Goal: Use online tool/utility: Utilize a website feature to perform a specific function

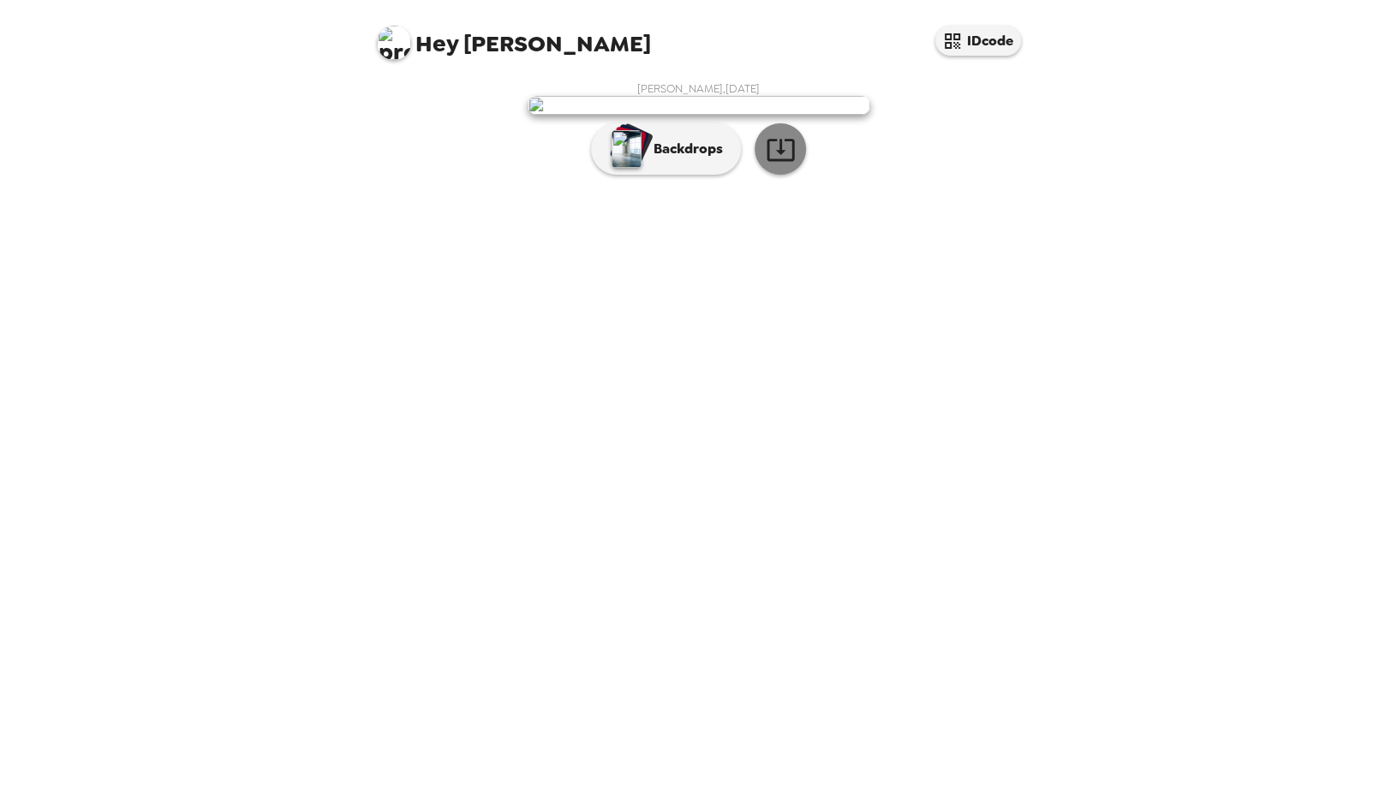
click at [772, 164] on icon "button" at bounding box center [781, 149] width 30 height 30
click at [669, 159] on p "Backdrops" at bounding box center [684, 149] width 78 height 21
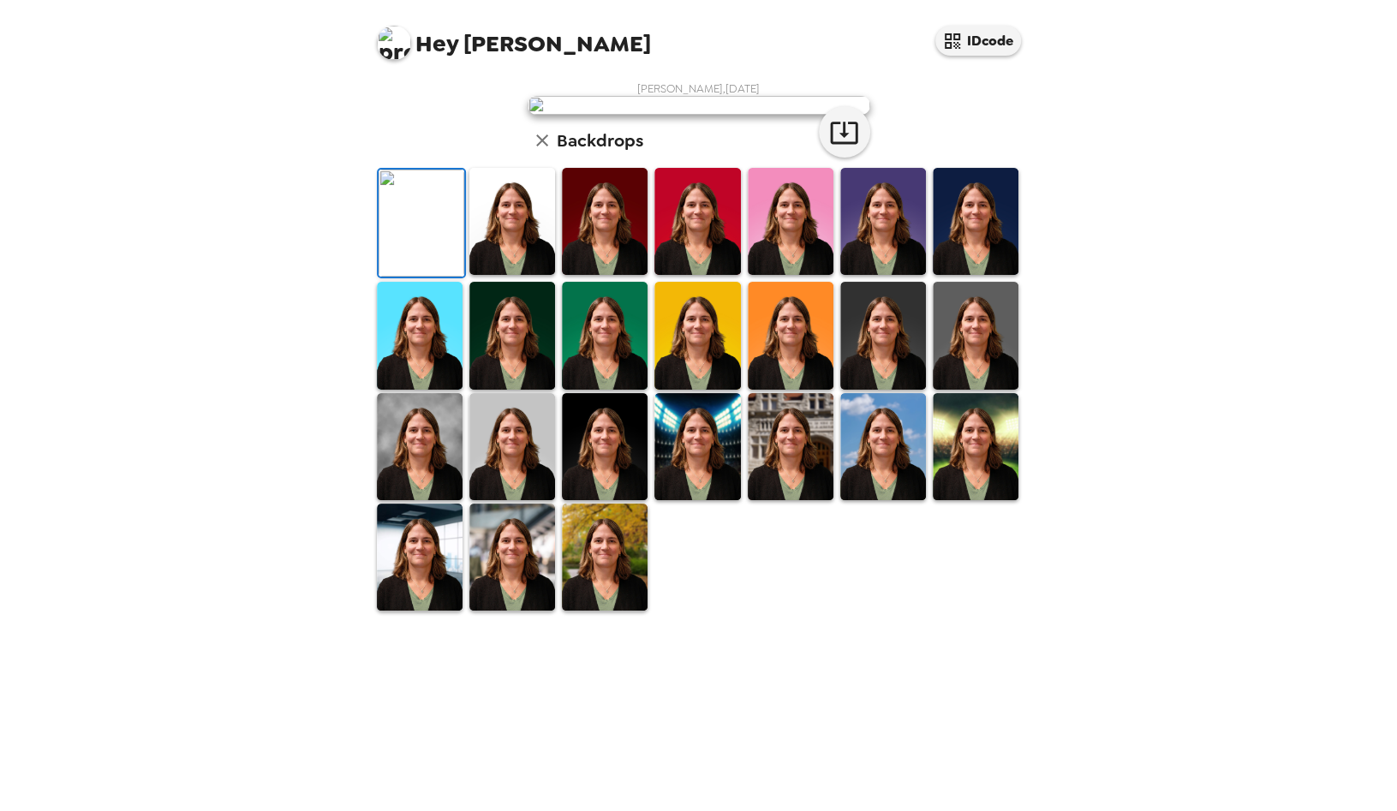
click at [501, 275] on img at bounding box center [512, 221] width 86 height 107
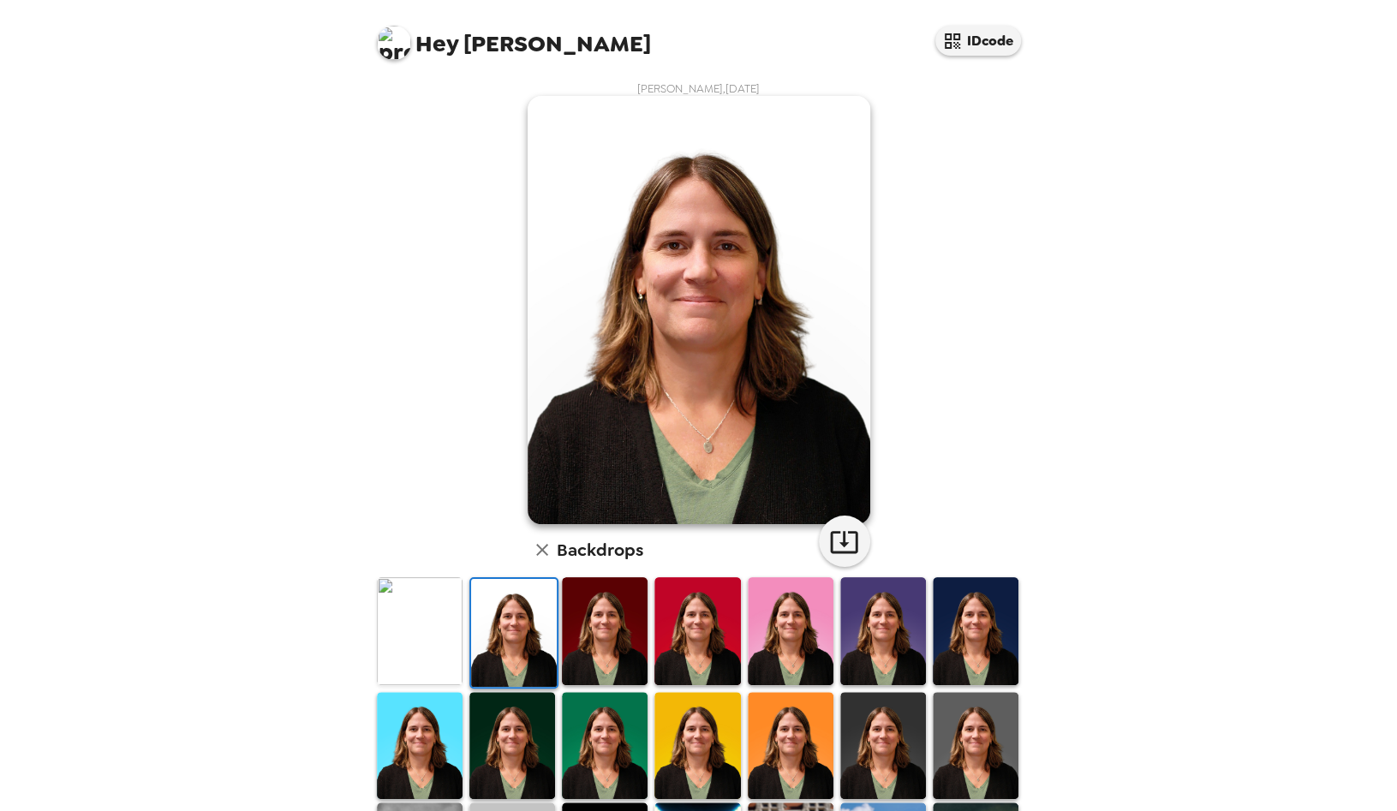
click at [855, 626] on img at bounding box center [883, 630] width 86 height 107
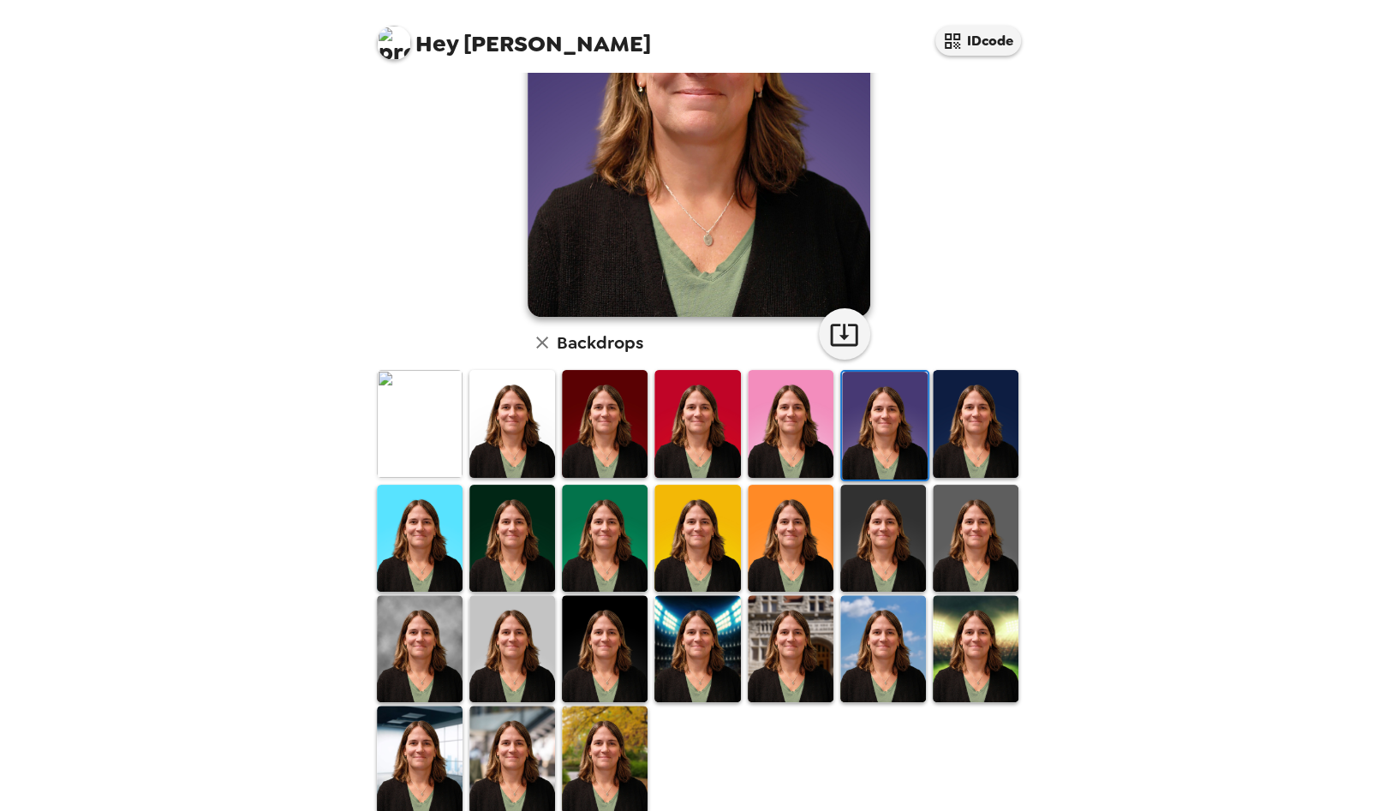
scroll to position [227, 0]
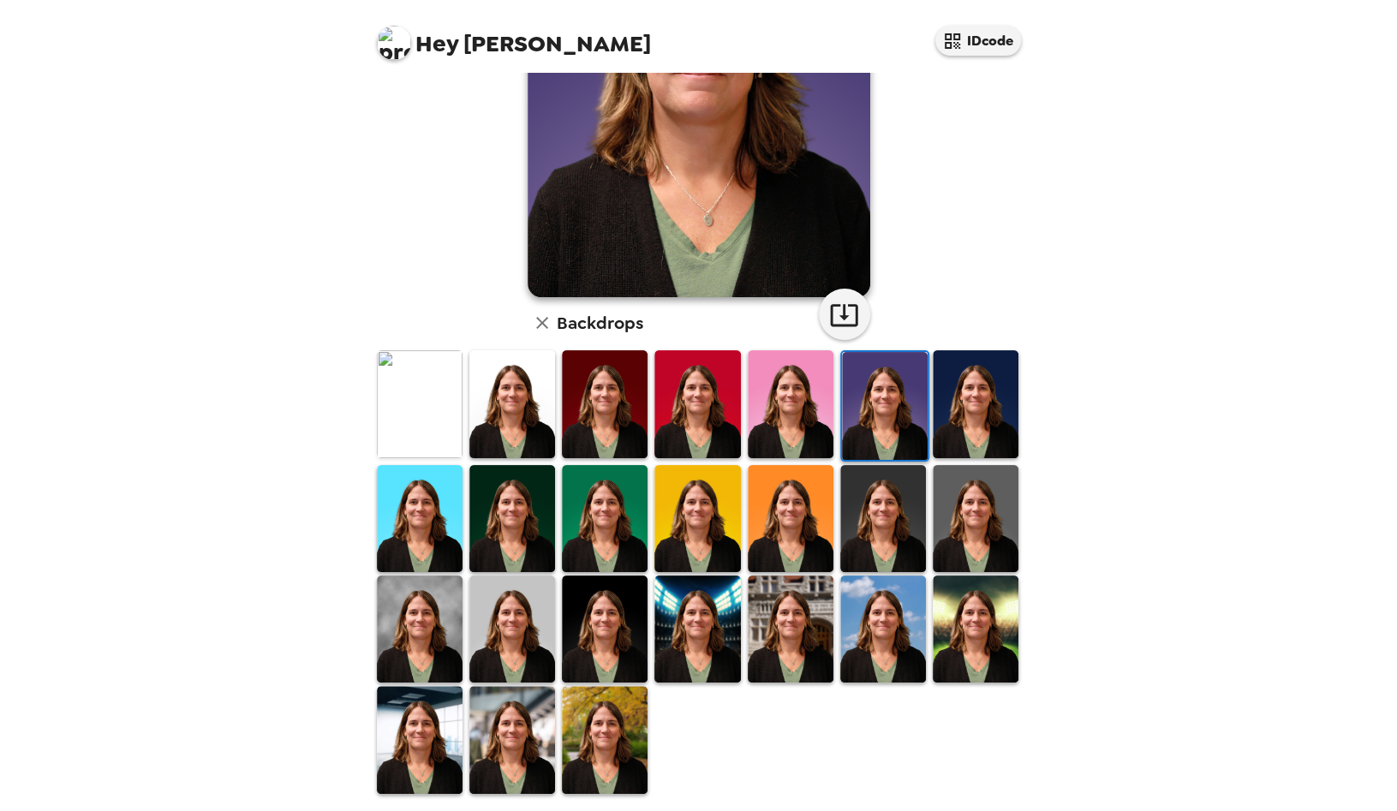
click at [410, 615] on img at bounding box center [420, 629] width 86 height 107
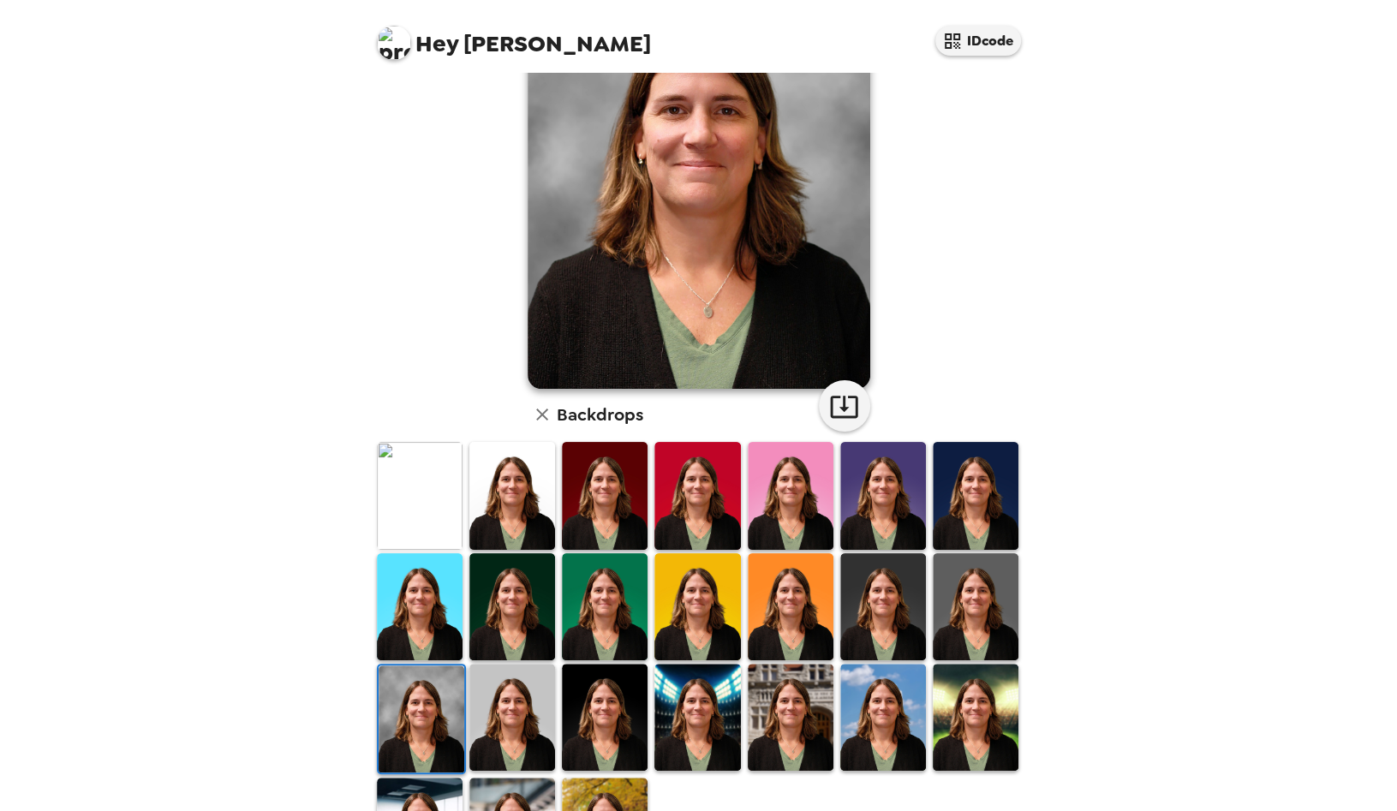
scroll to position [171, 0]
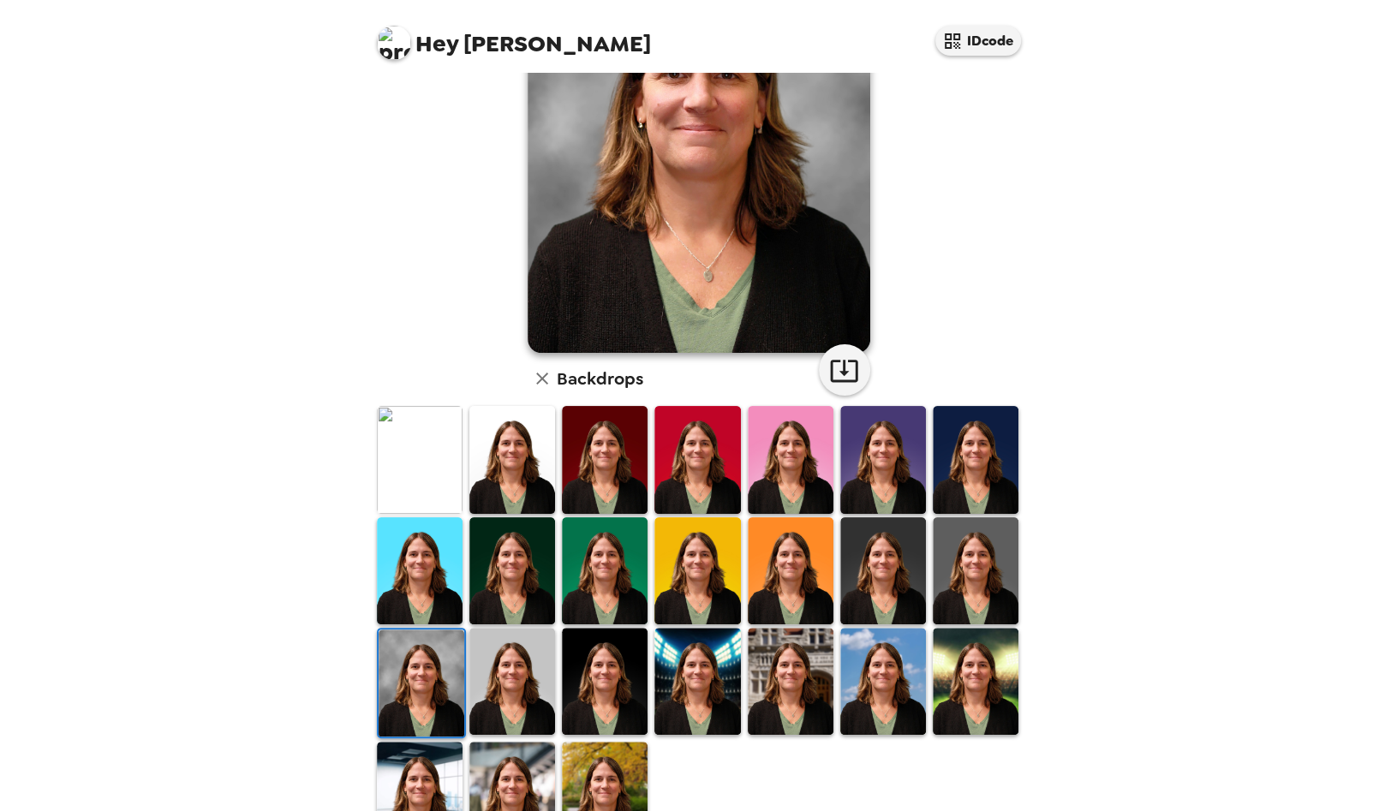
click at [620, 675] on img at bounding box center [605, 681] width 86 height 107
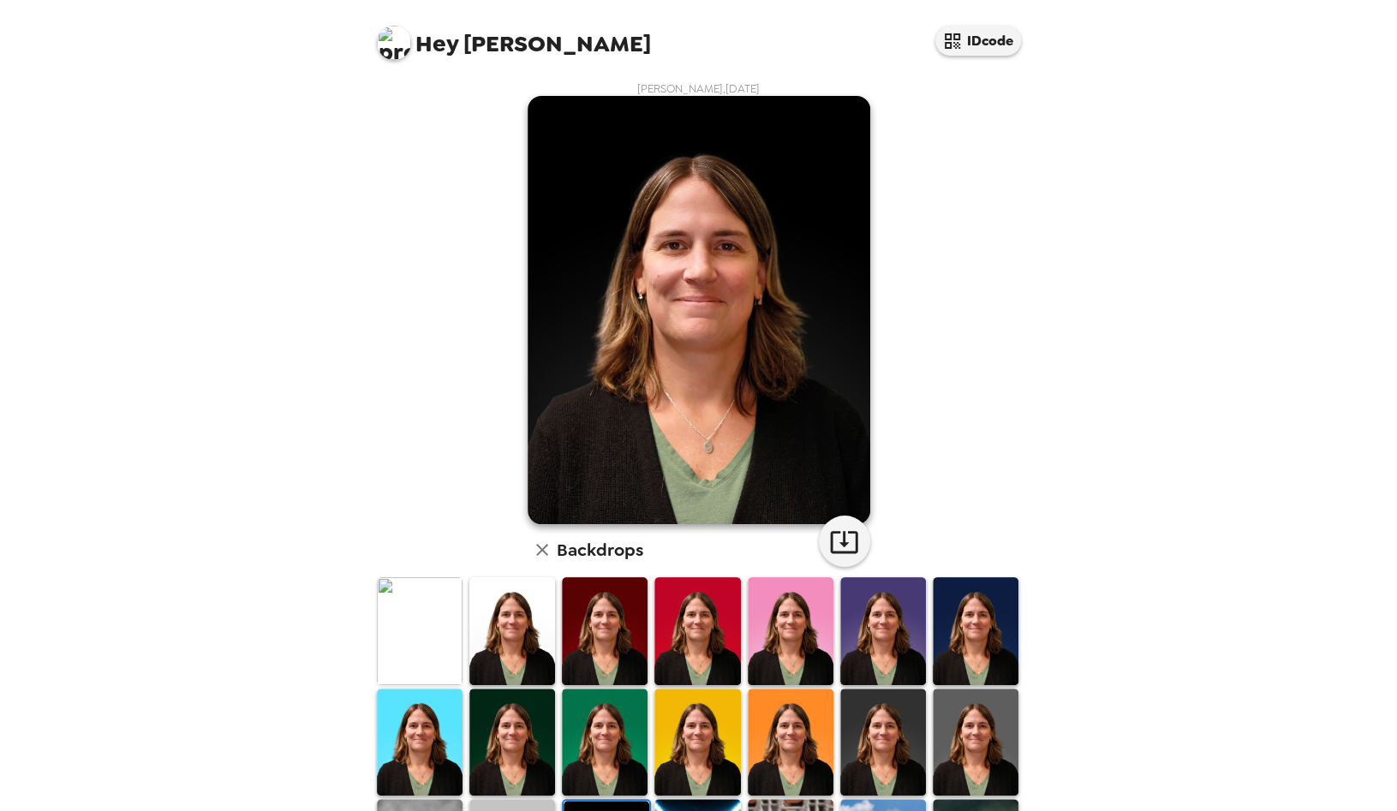
scroll to position [86, 0]
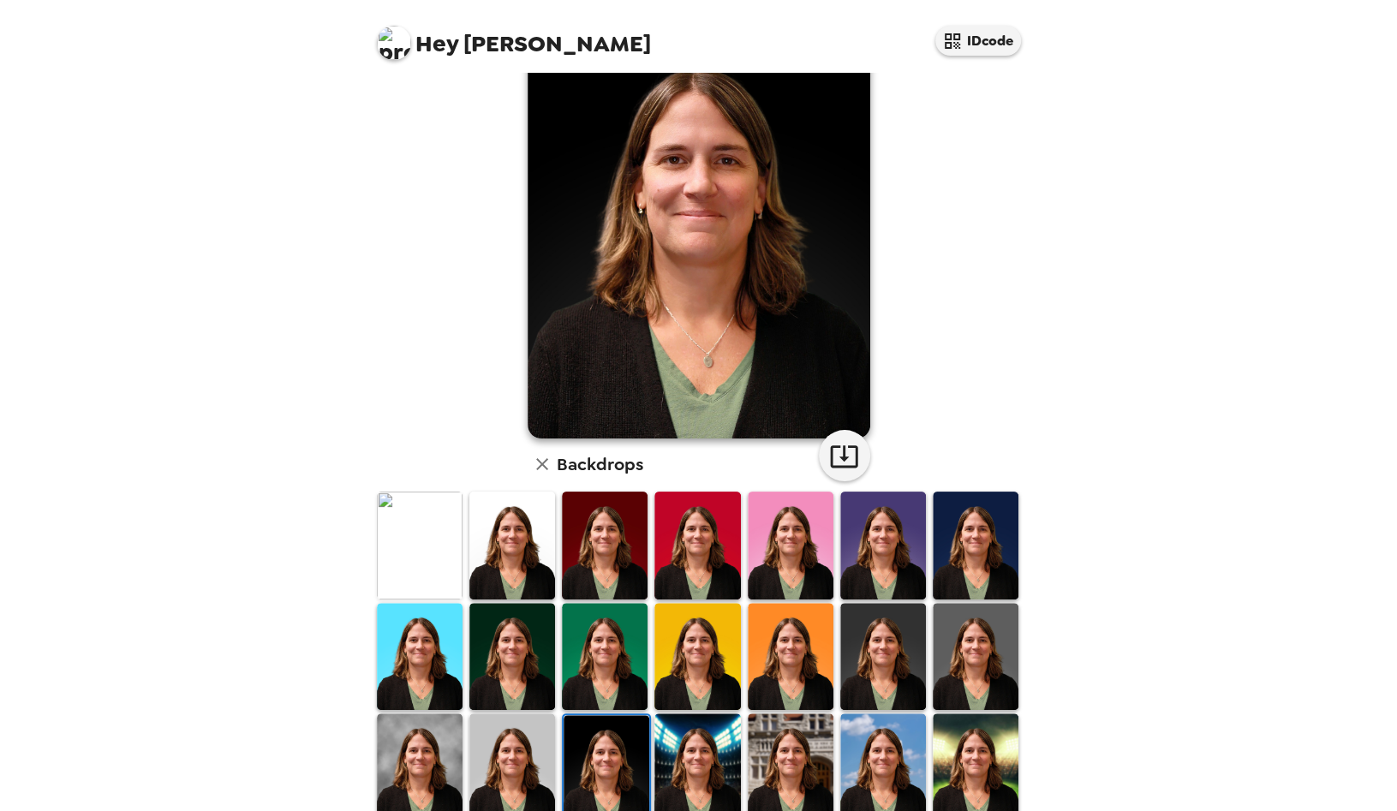
click at [808, 725] on img at bounding box center [791, 766] width 86 height 107
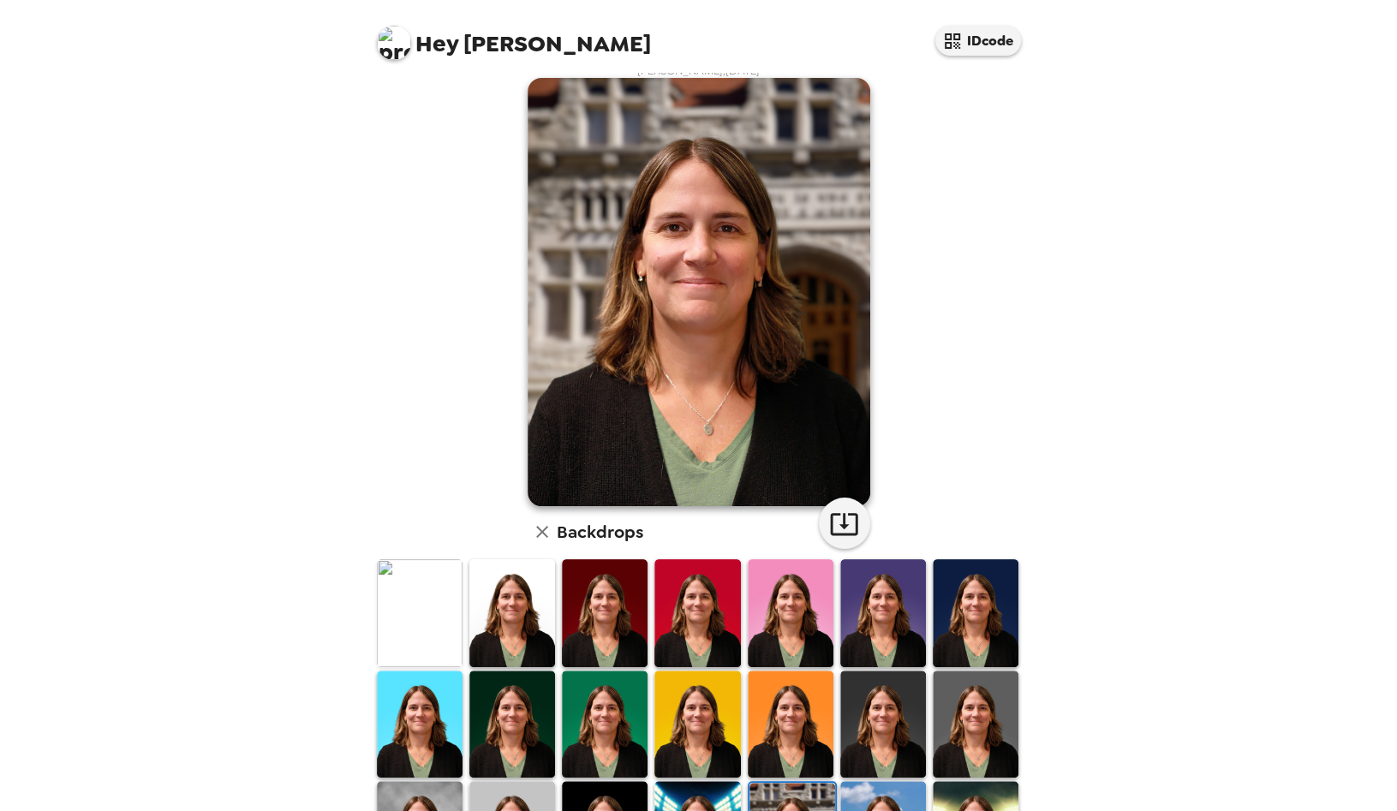
scroll to position [0, 0]
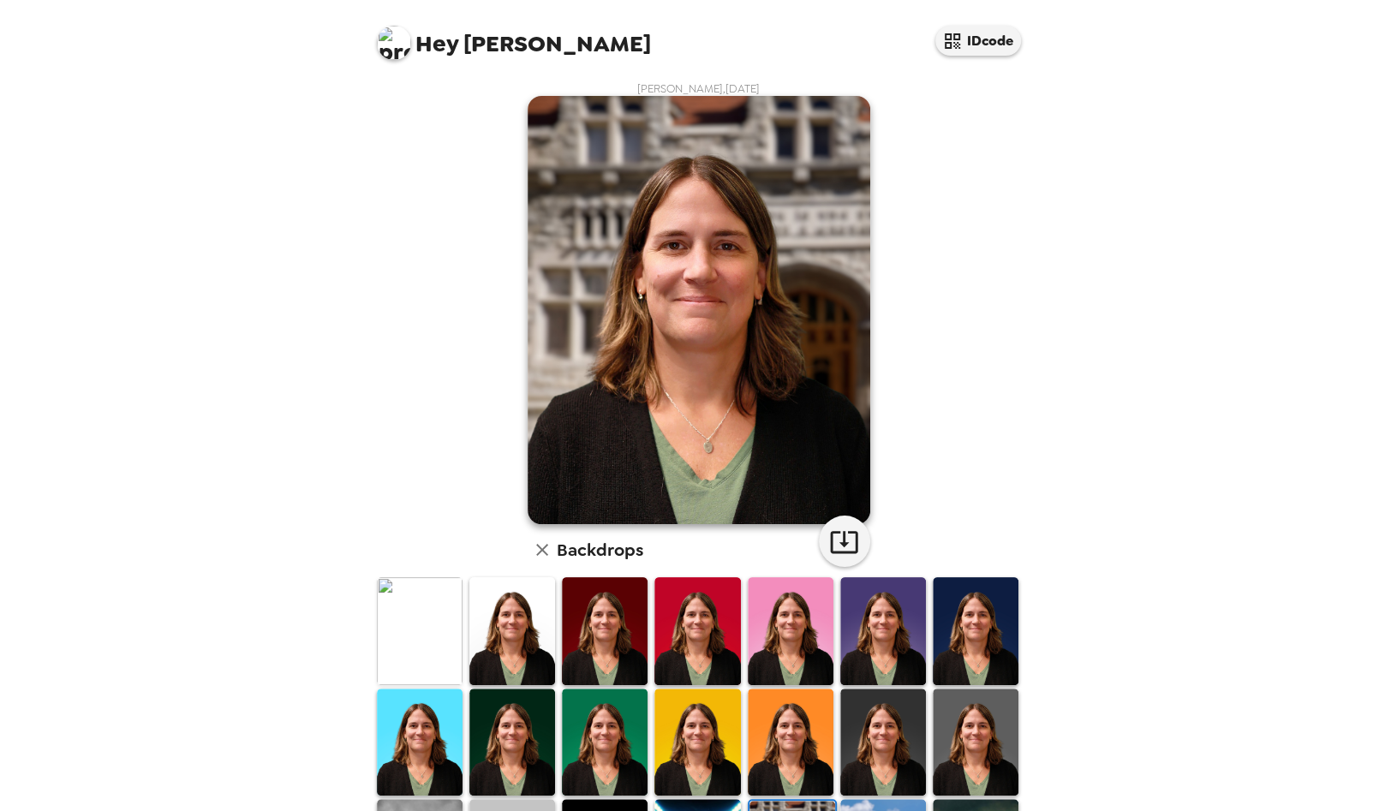
click at [880, 623] on img at bounding box center [883, 630] width 86 height 107
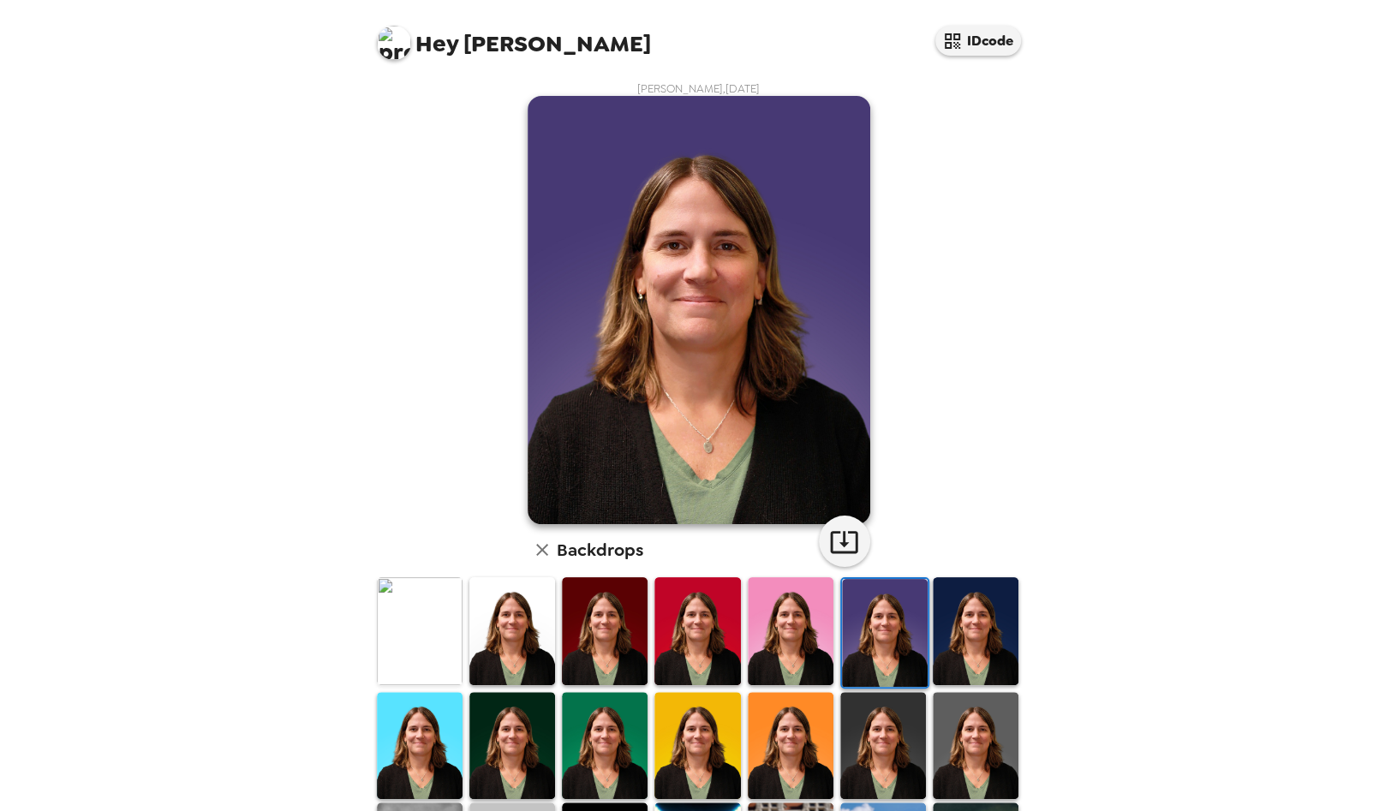
click at [963, 623] on img at bounding box center [976, 630] width 86 height 107
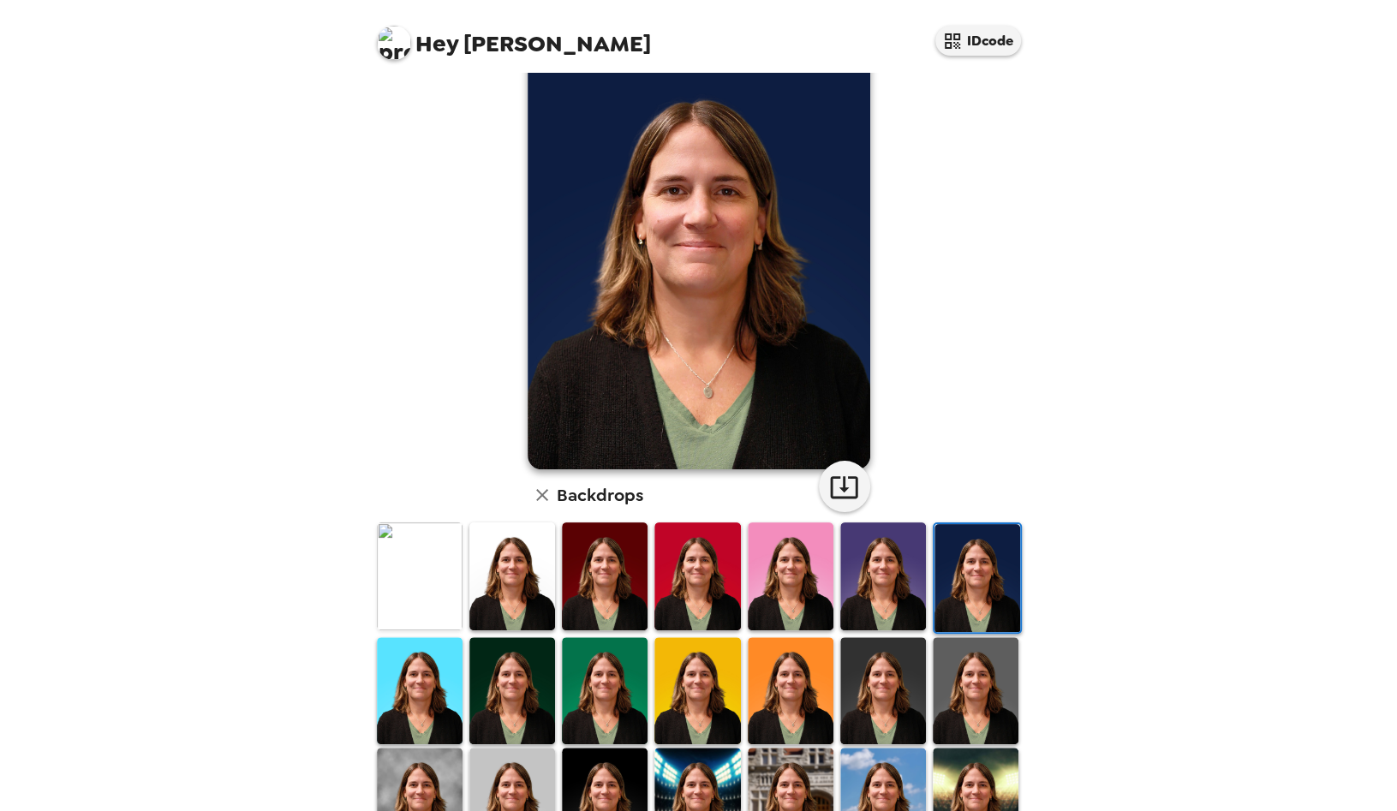
scroll to position [86, 0]
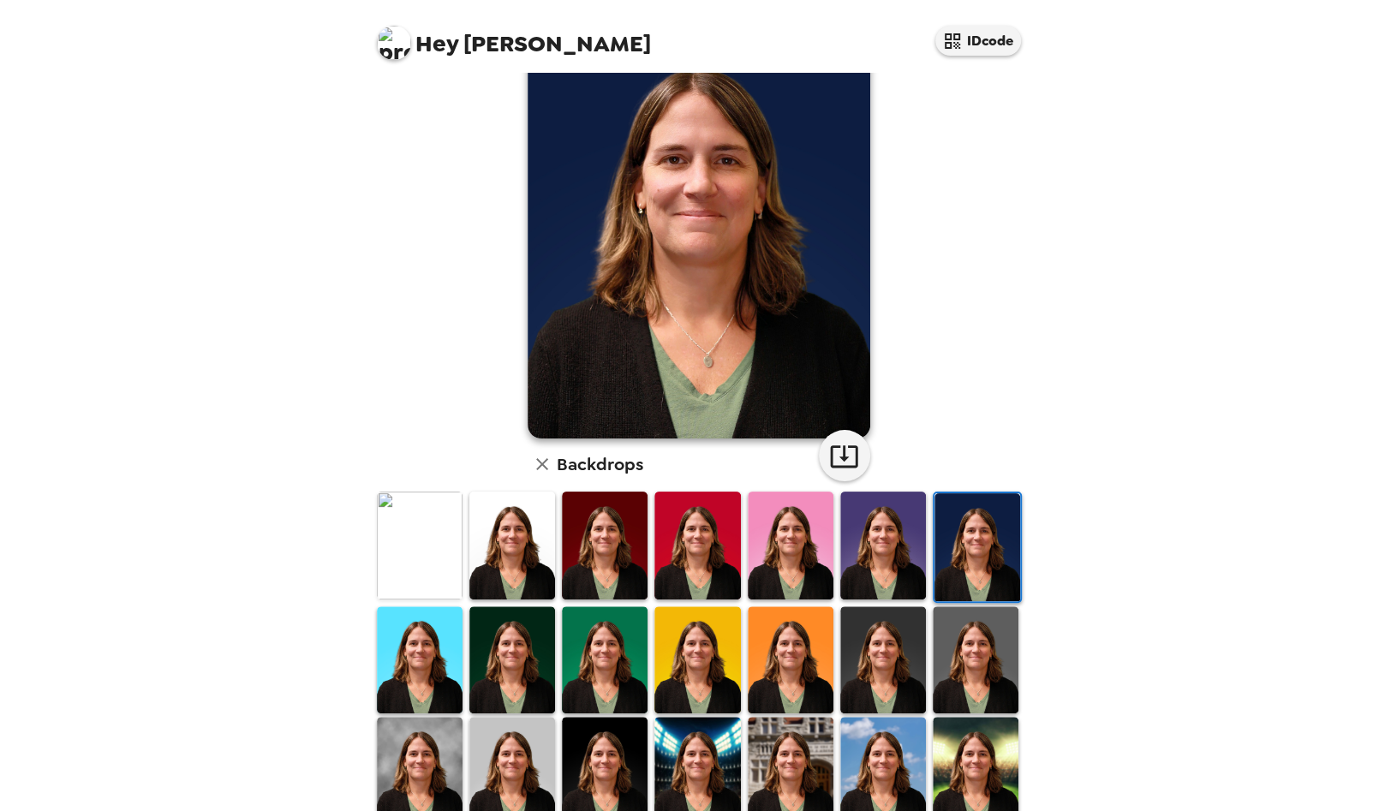
click at [523, 669] on img at bounding box center [512, 659] width 86 height 107
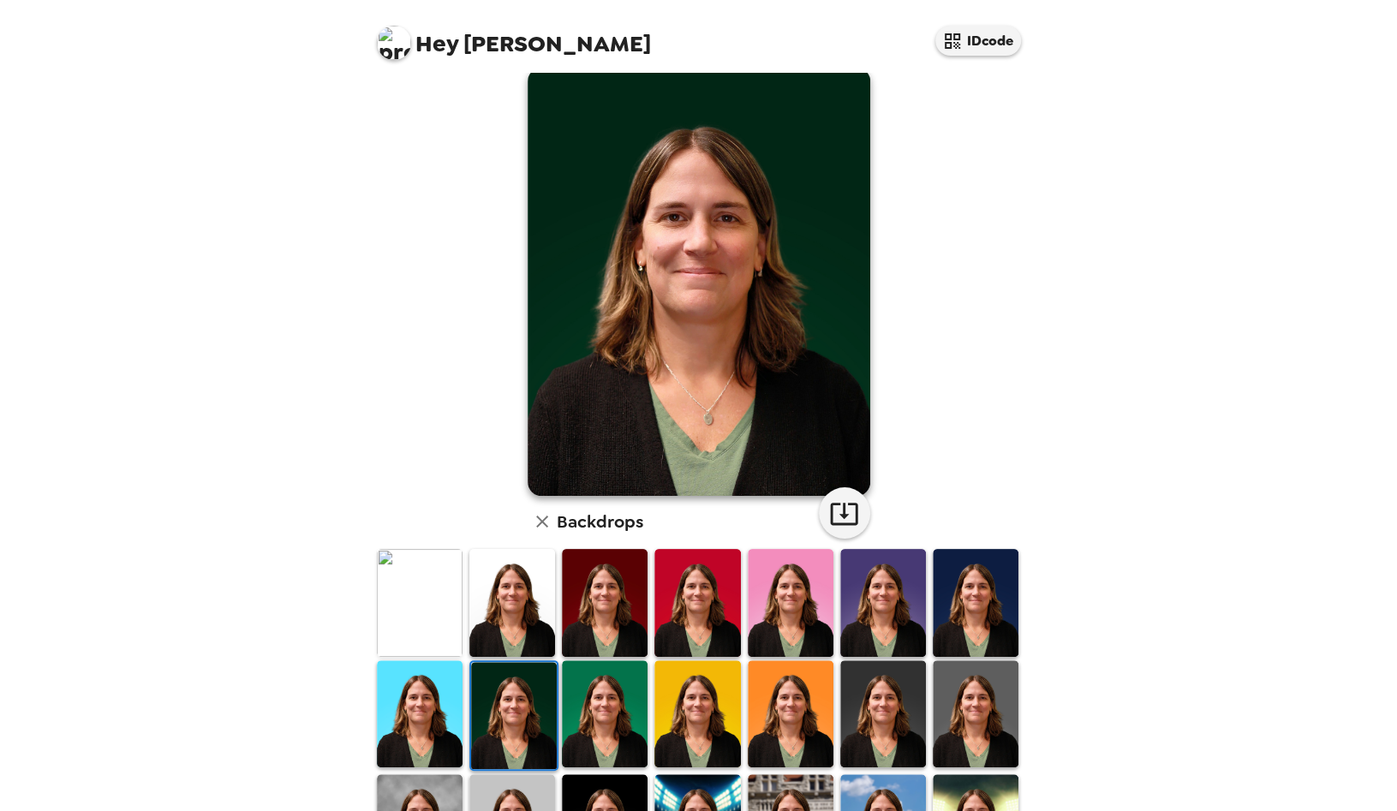
scroll to position [0, 0]
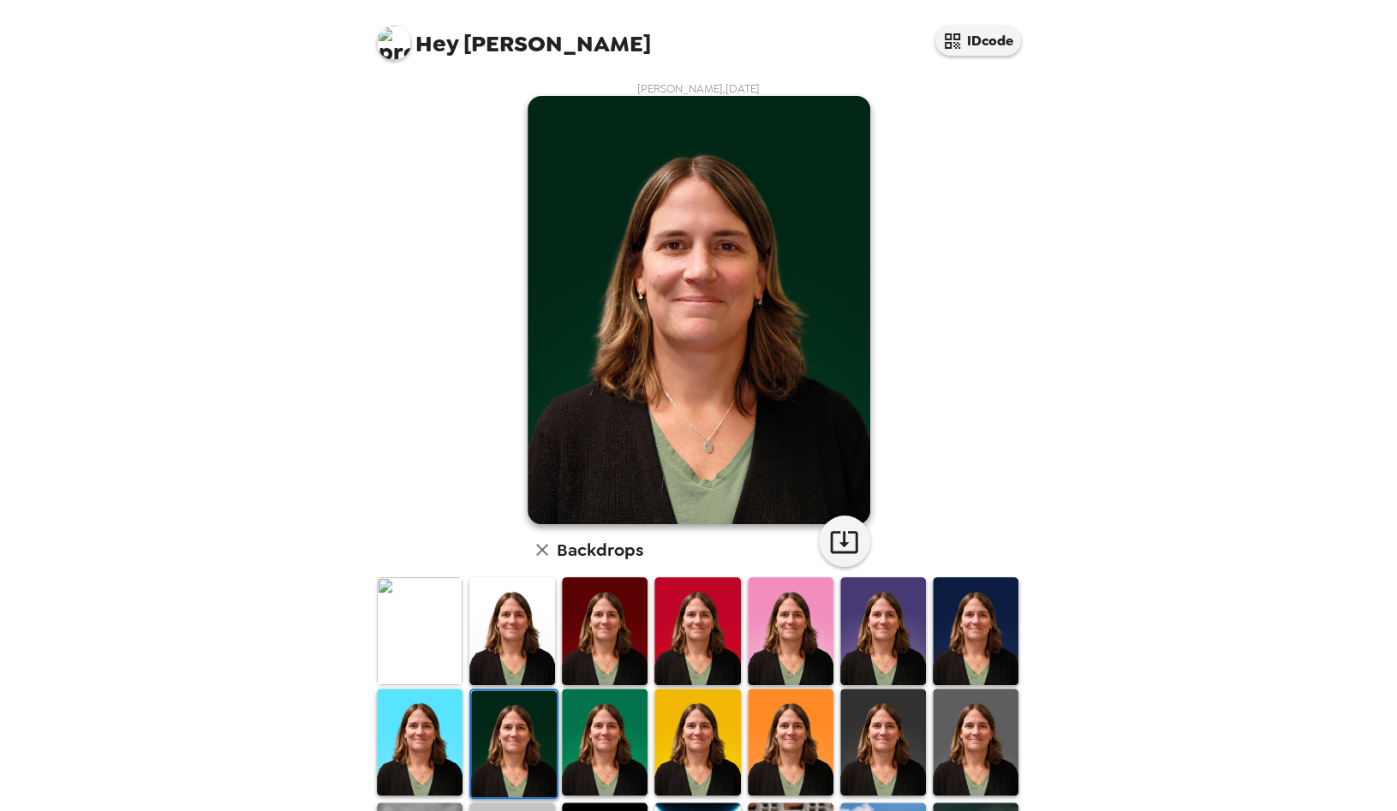
click at [615, 722] on img at bounding box center [605, 742] width 86 height 107
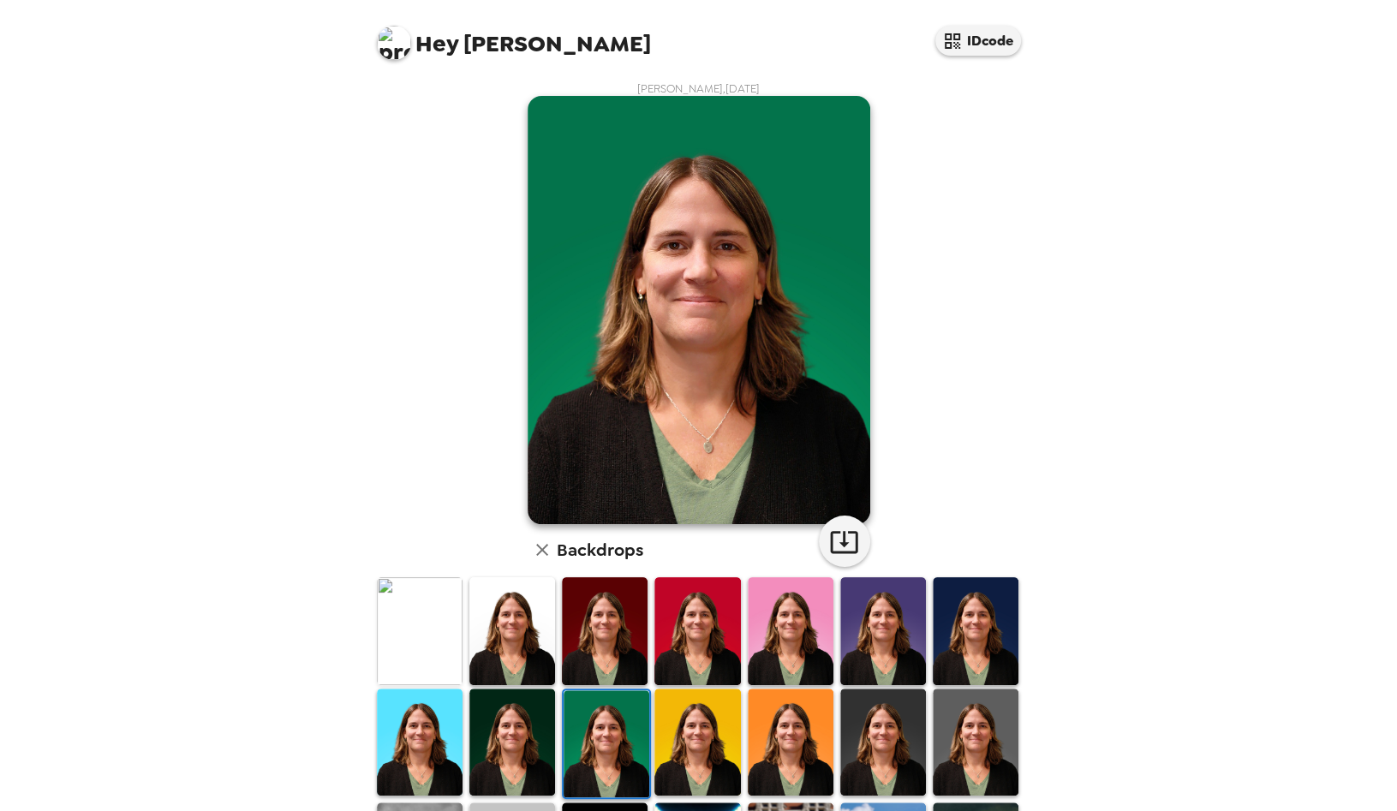
click at [701, 728] on img at bounding box center [697, 742] width 86 height 107
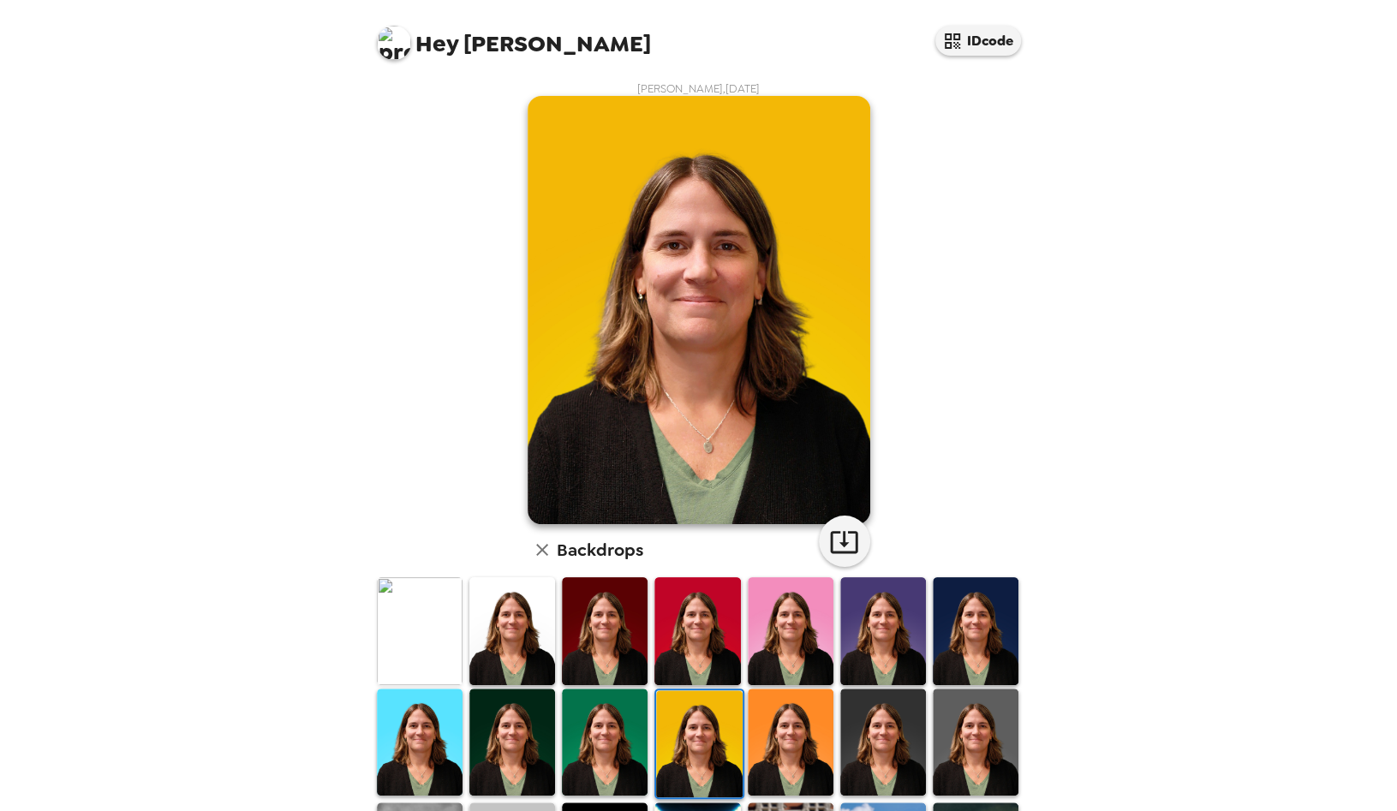
click at [821, 733] on img at bounding box center [791, 742] width 86 height 107
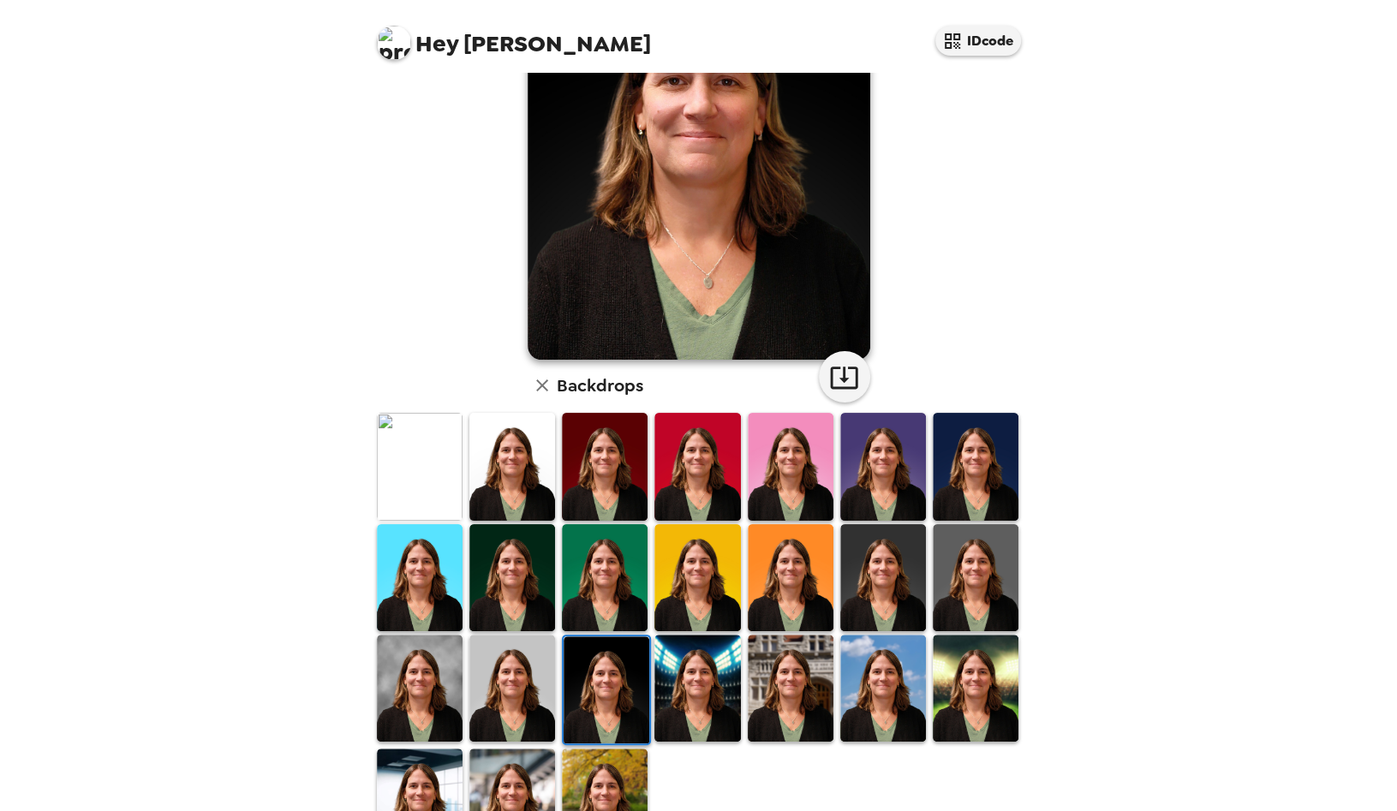
scroll to position [171, 0]
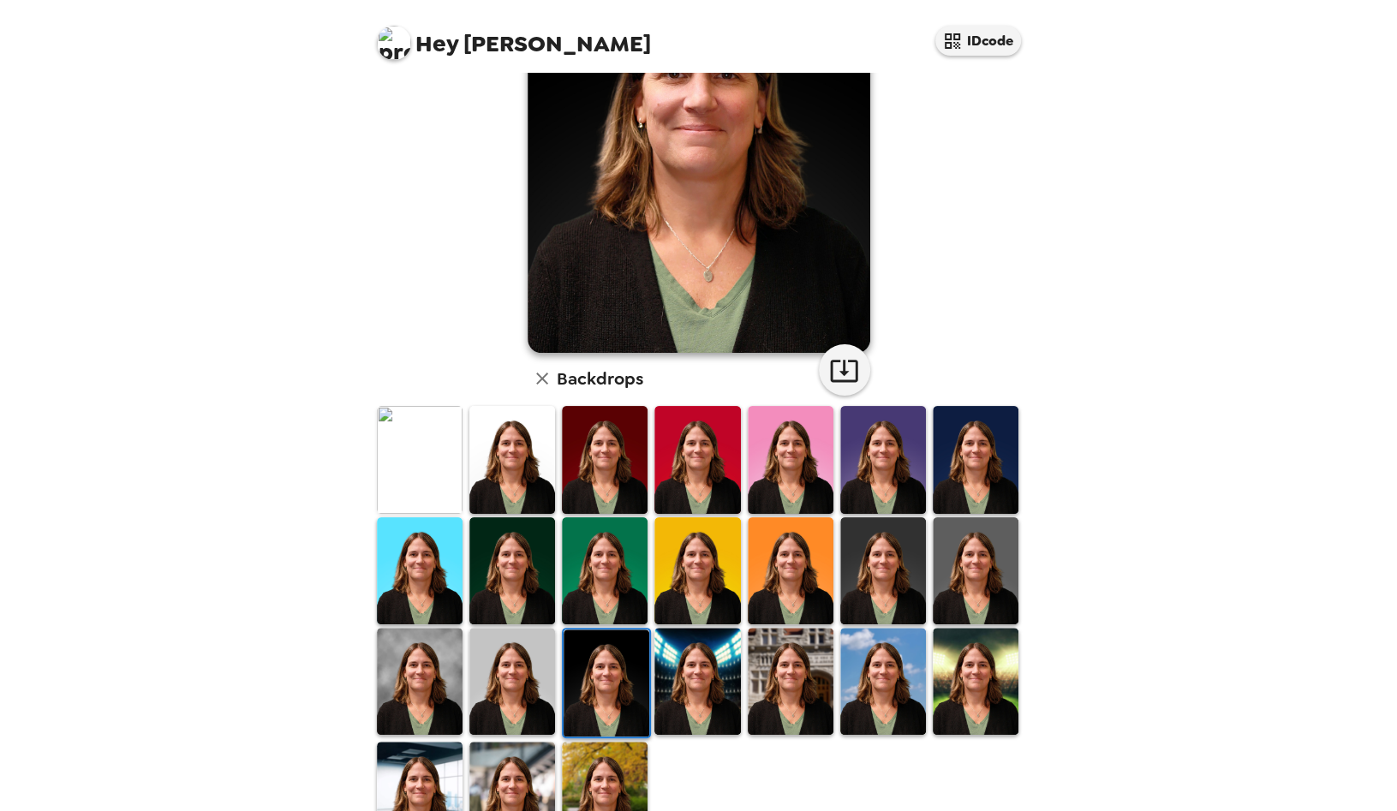
click at [526, 671] on img at bounding box center [512, 681] width 86 height 107
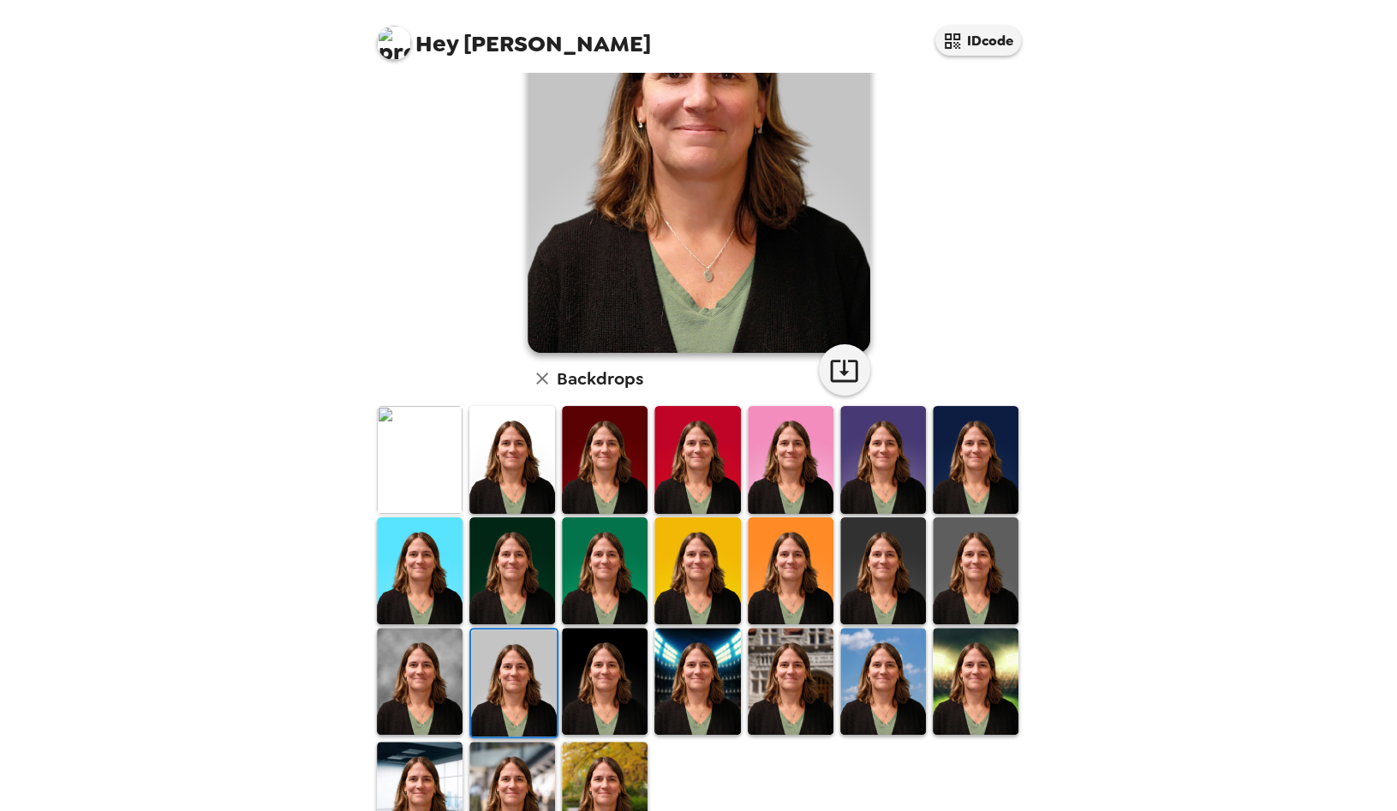
click at [418, 677] on img at bounding box center [420, 681] width 86 height 107
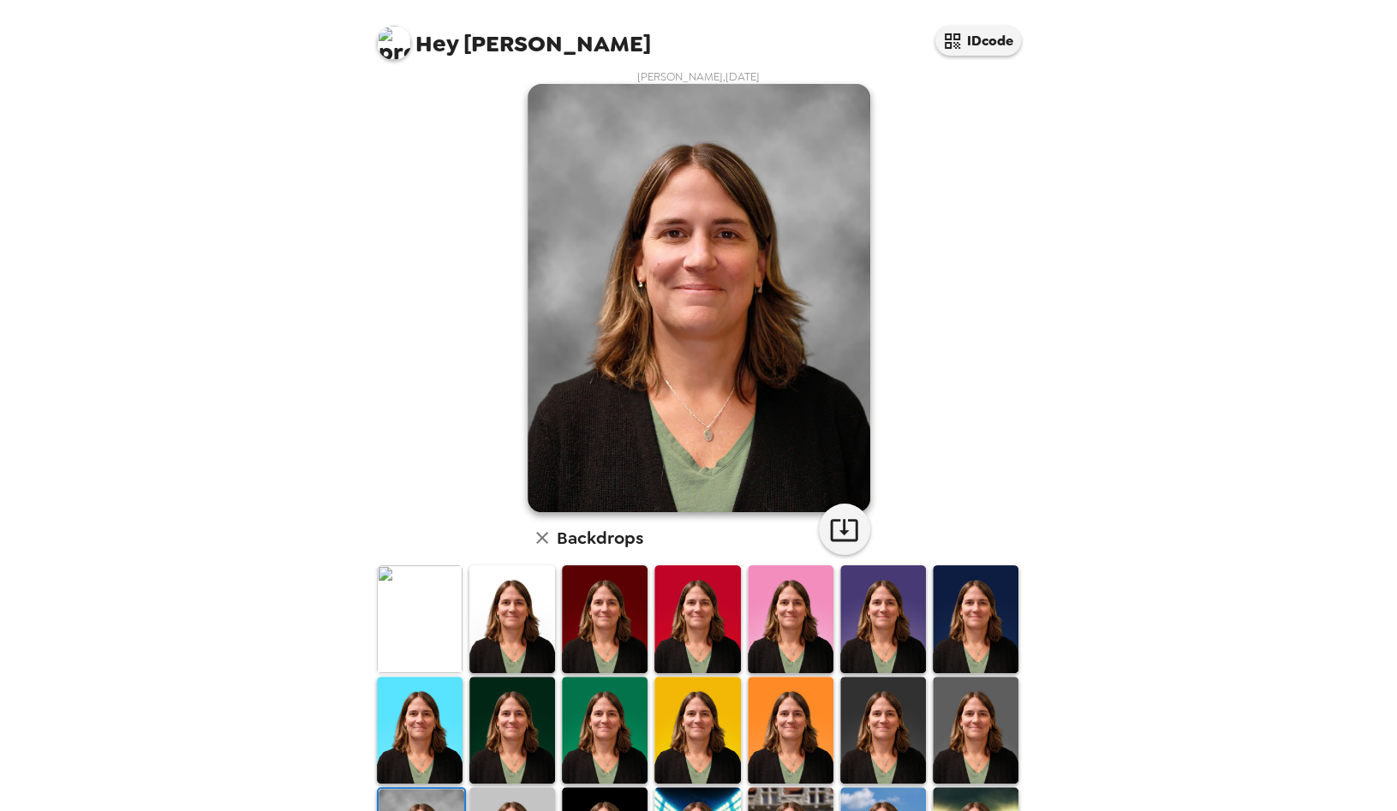
scroll to position [0, 0]
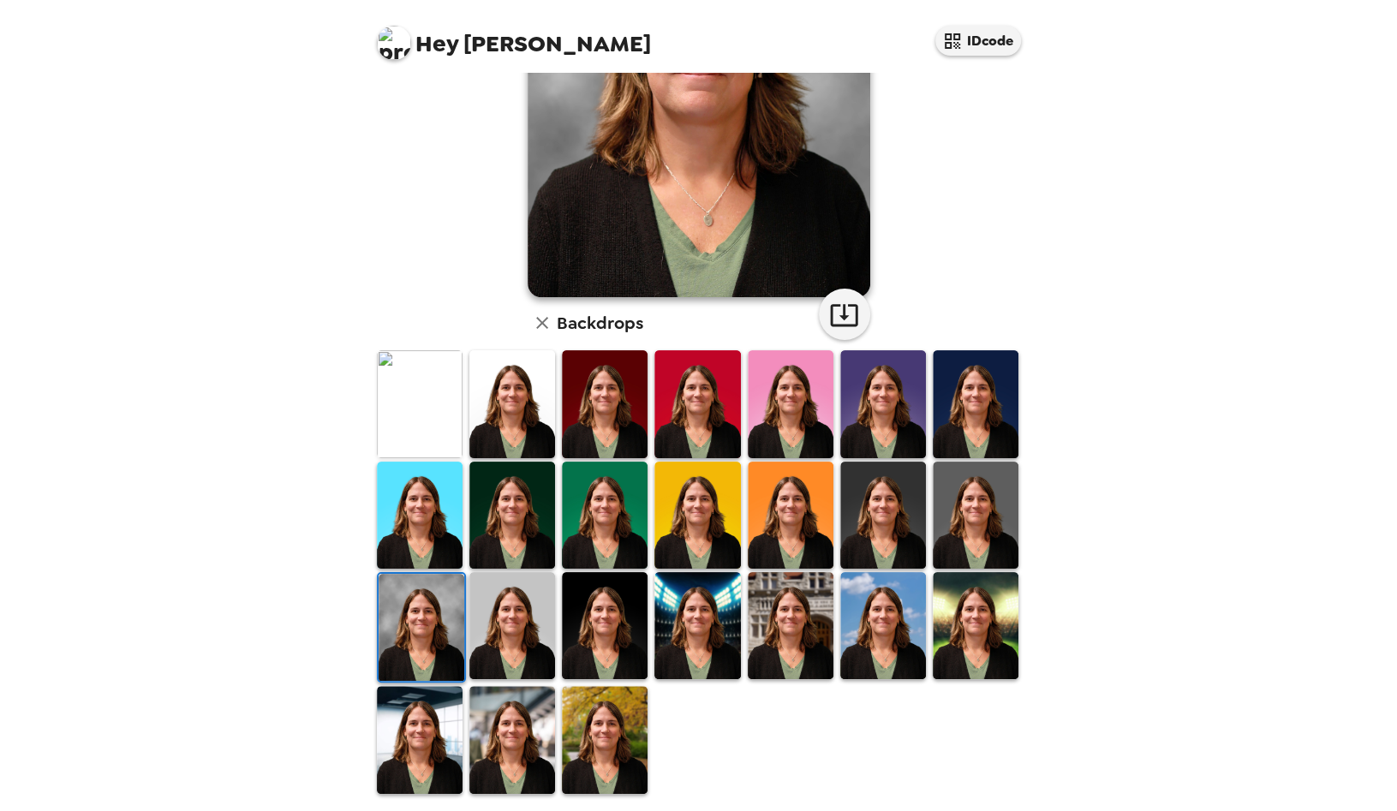
click at [425, 751] on img at bounding box center [420, 739] width 86 height 107
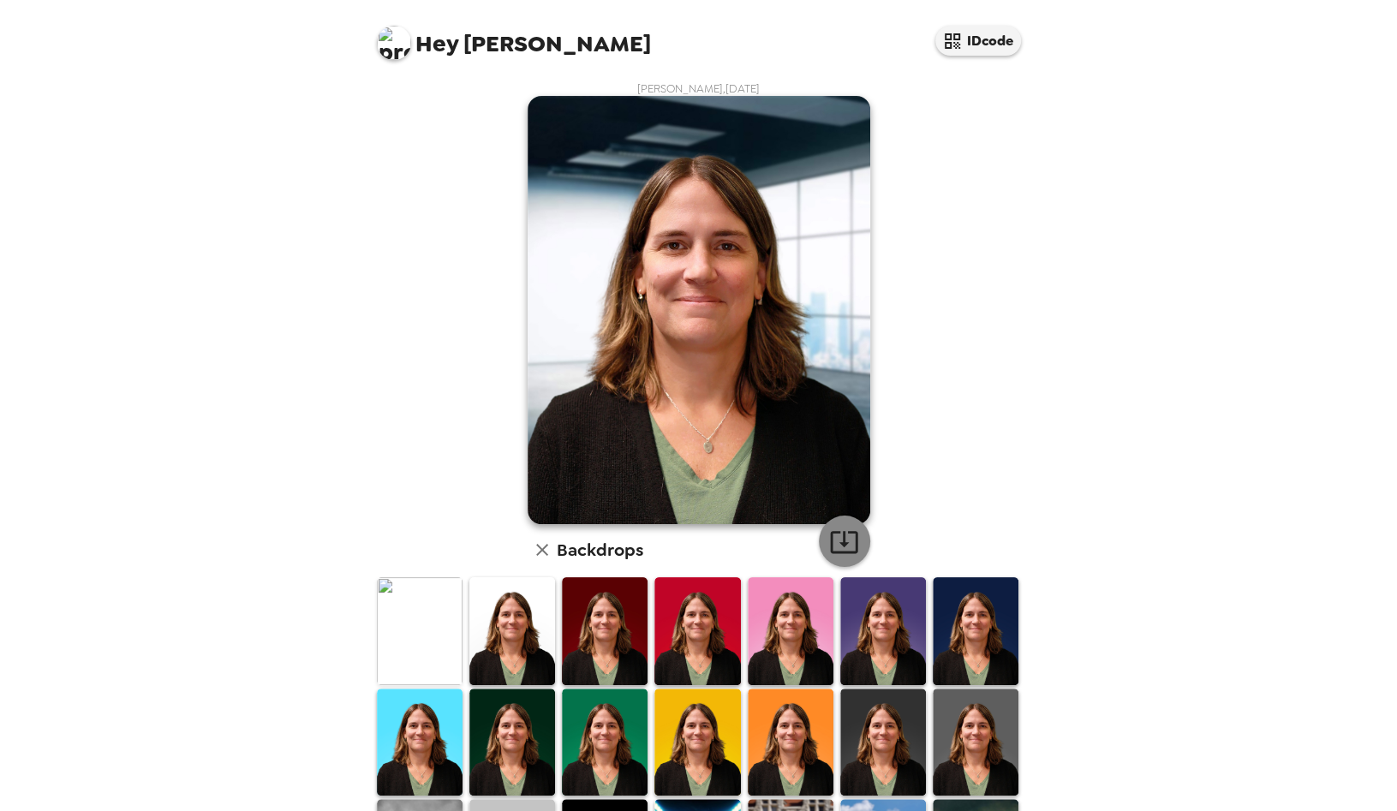
click at [836, 538] on icon "button" at bounding box center [844, 542] width 30 height 30
click at [272, 544] on div "Hey [PERSON_NAME] IDcode [PERSON_NAME] , [DATE] Backdrops" at bounding box center [698, 405] width 1397 height 811
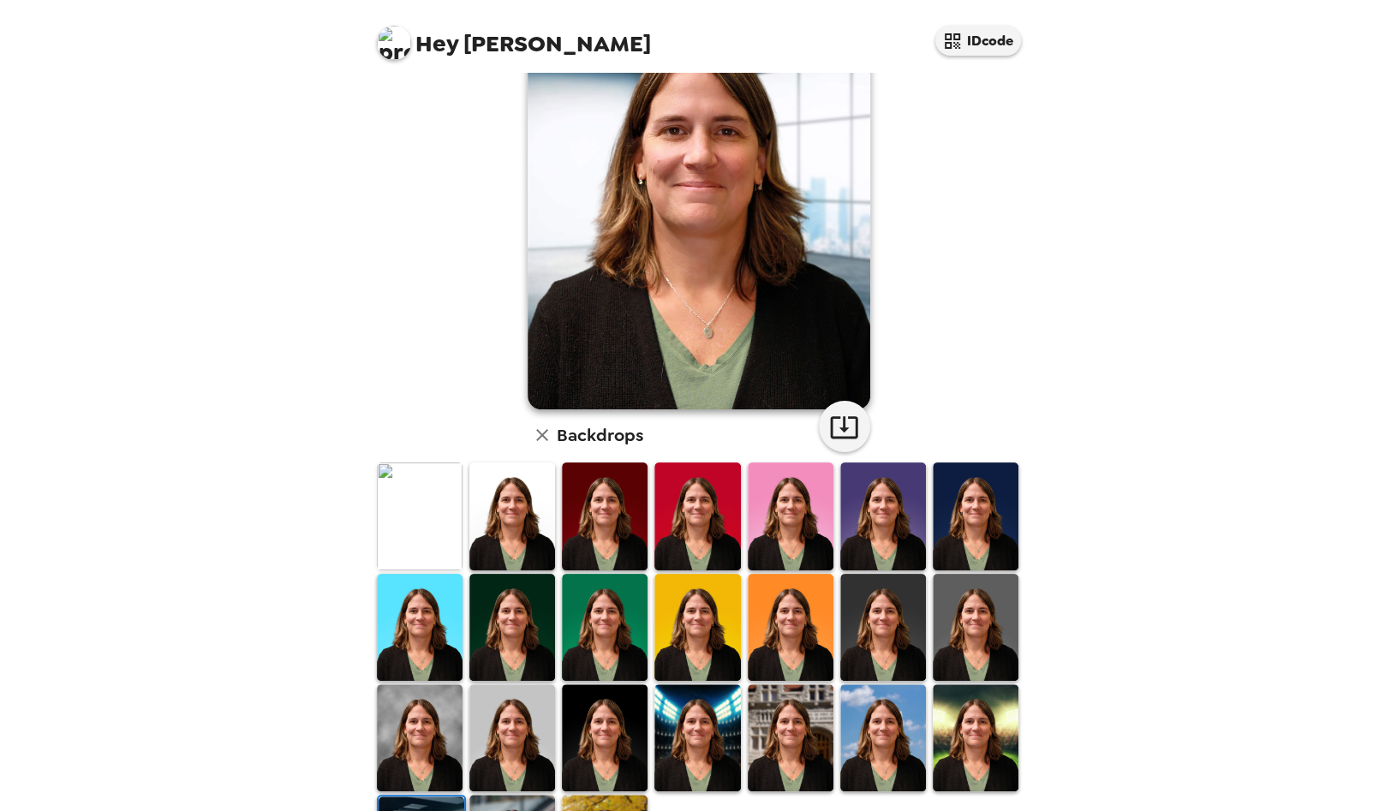
scroll to position [227, 0]
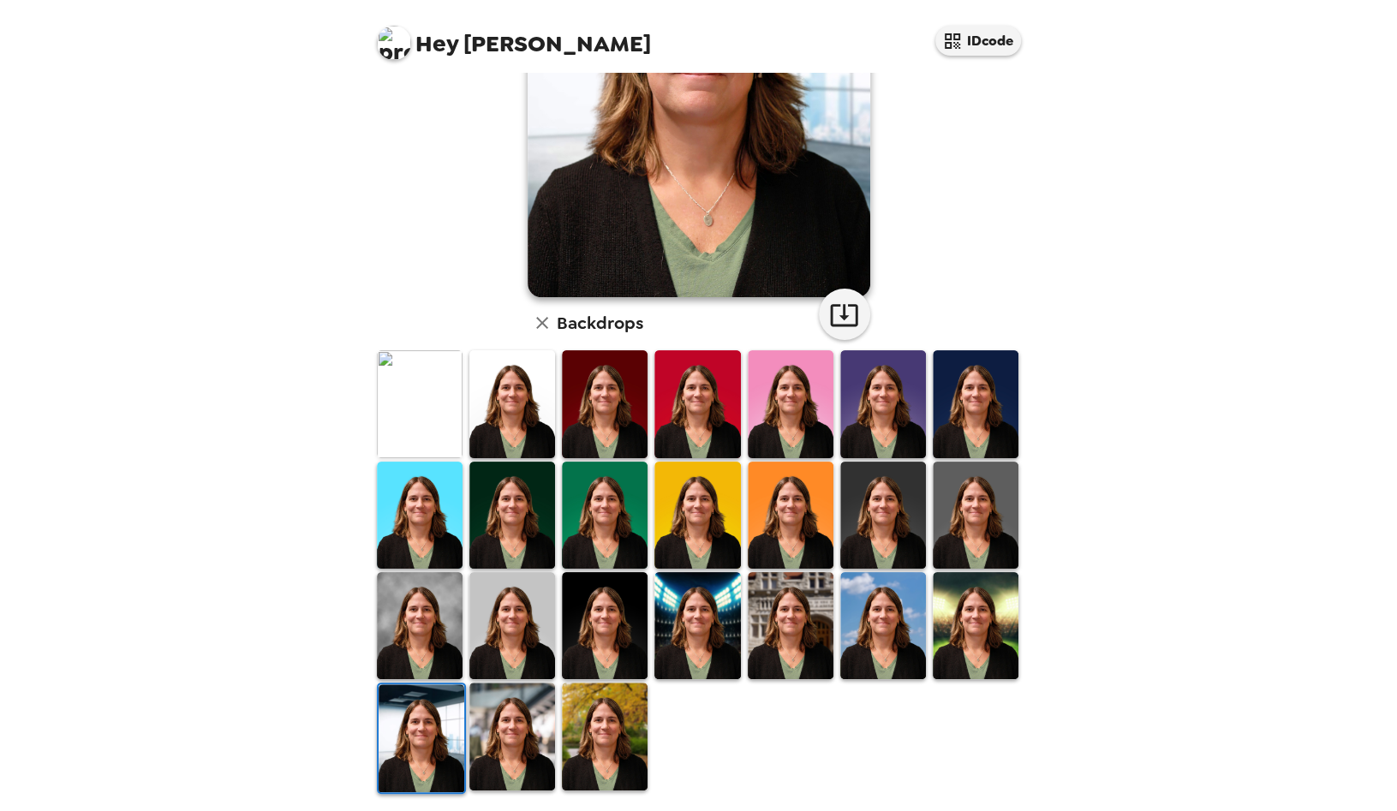
click at [528, 721] on img at bounding box center [512, 736] width 86 height 107
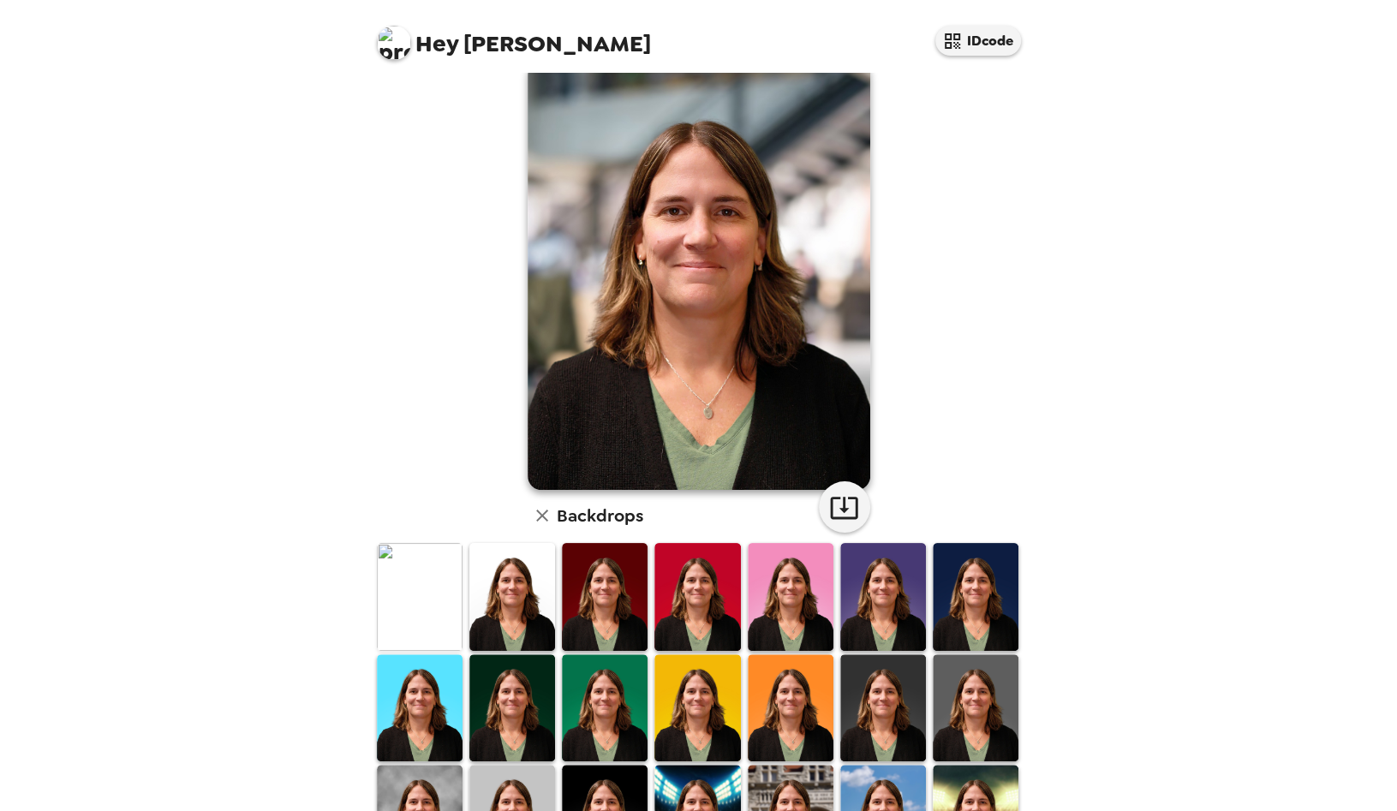
scroll to position [0, 0]
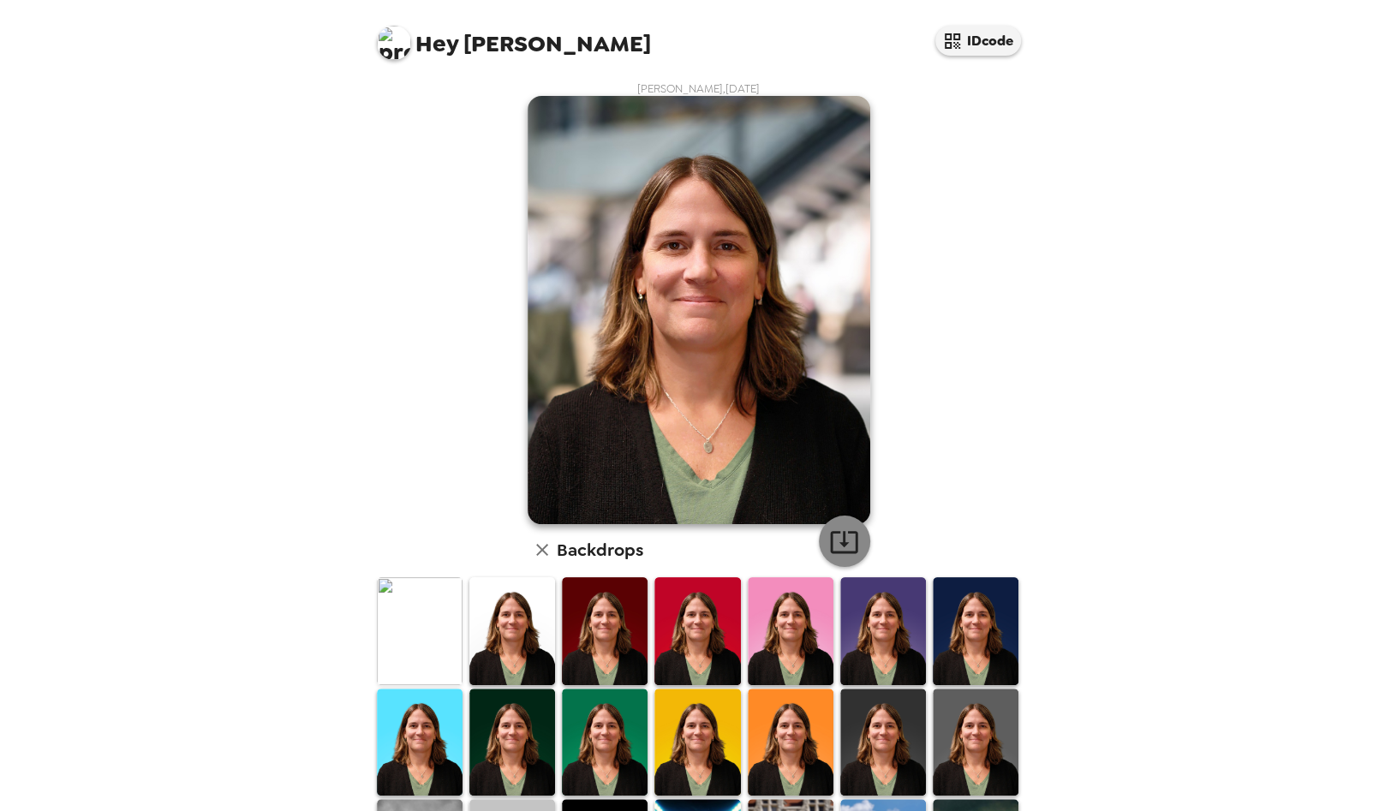
click at [834, 548] on icon "button" at bounding box center [844, 542] width 30 height 30
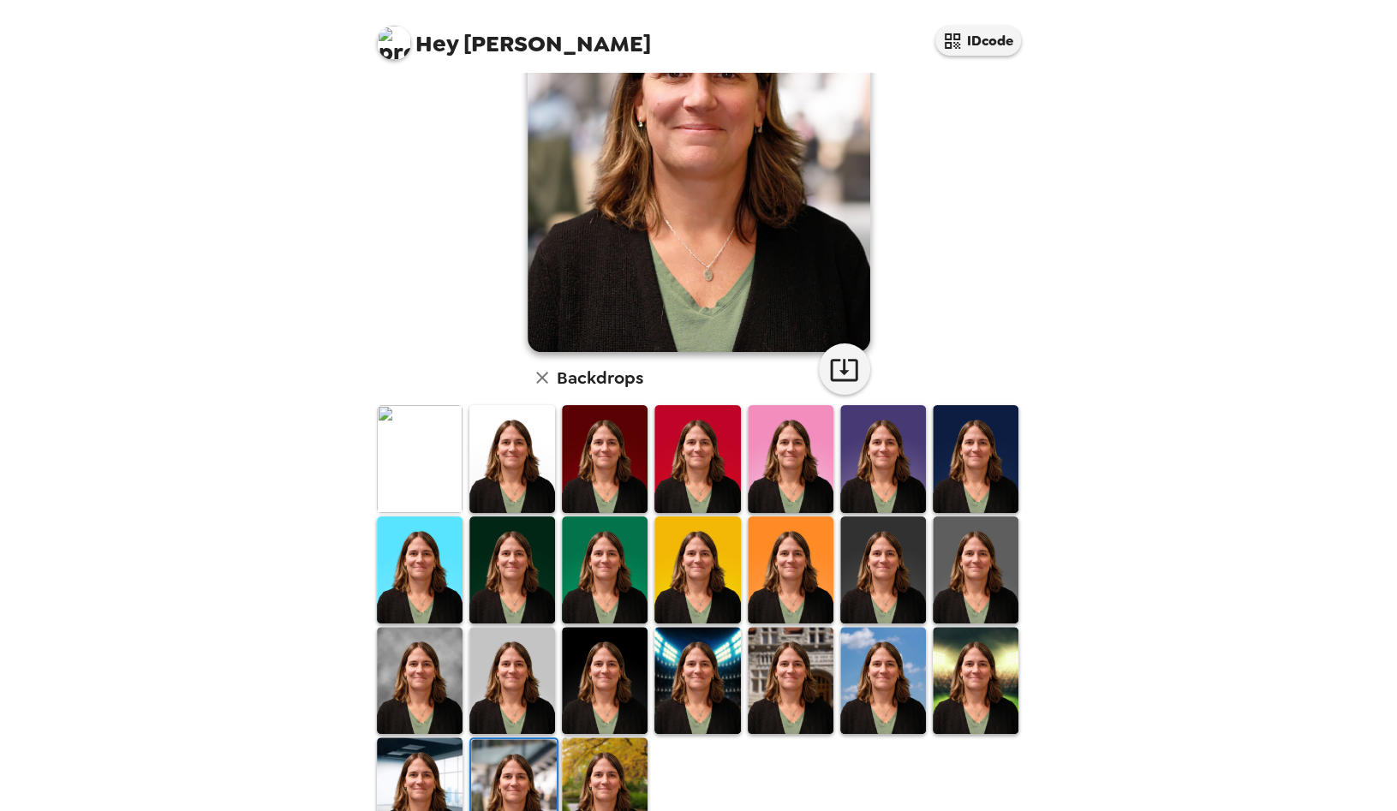
scroll to position [227, 0]
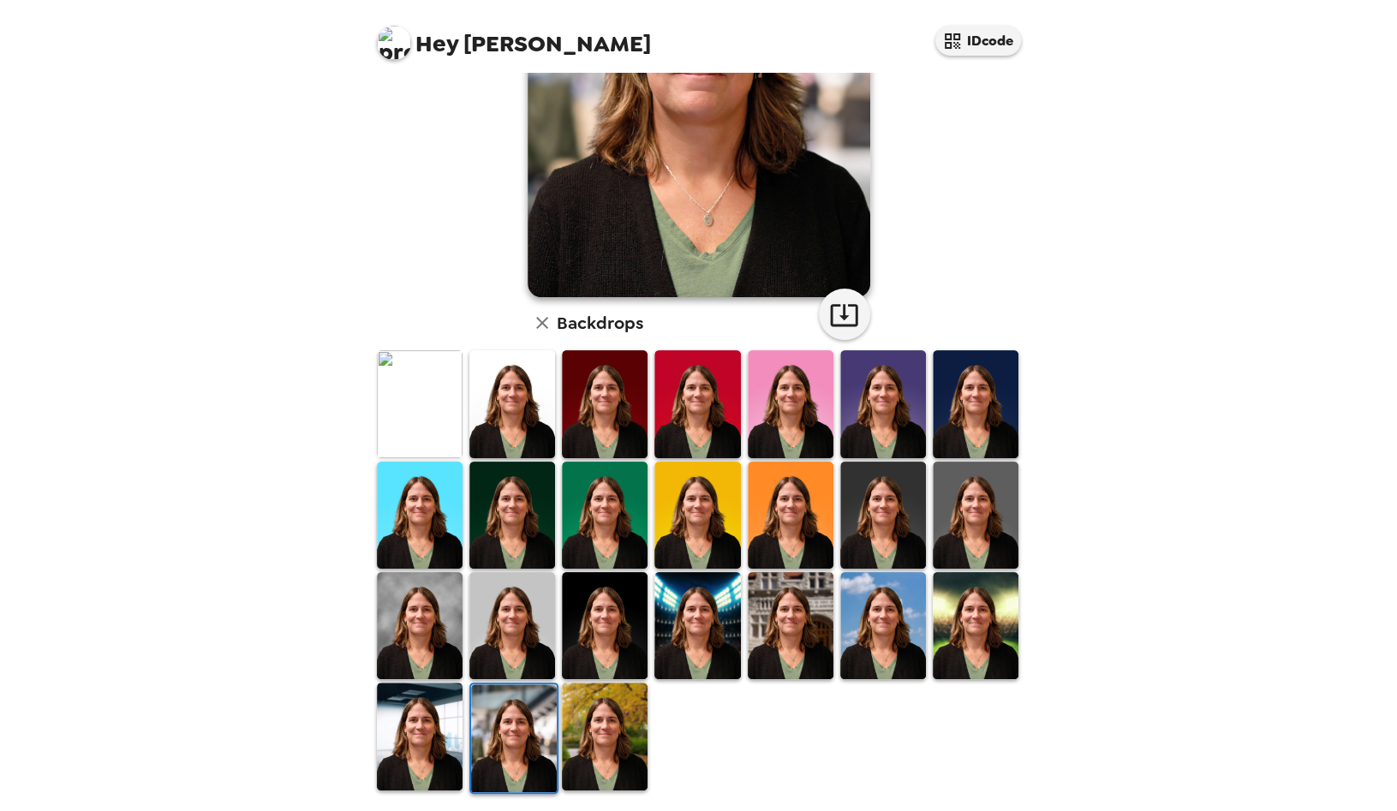
click at [599, 715] on img at bounding box center [605, 736] width 86 height 107
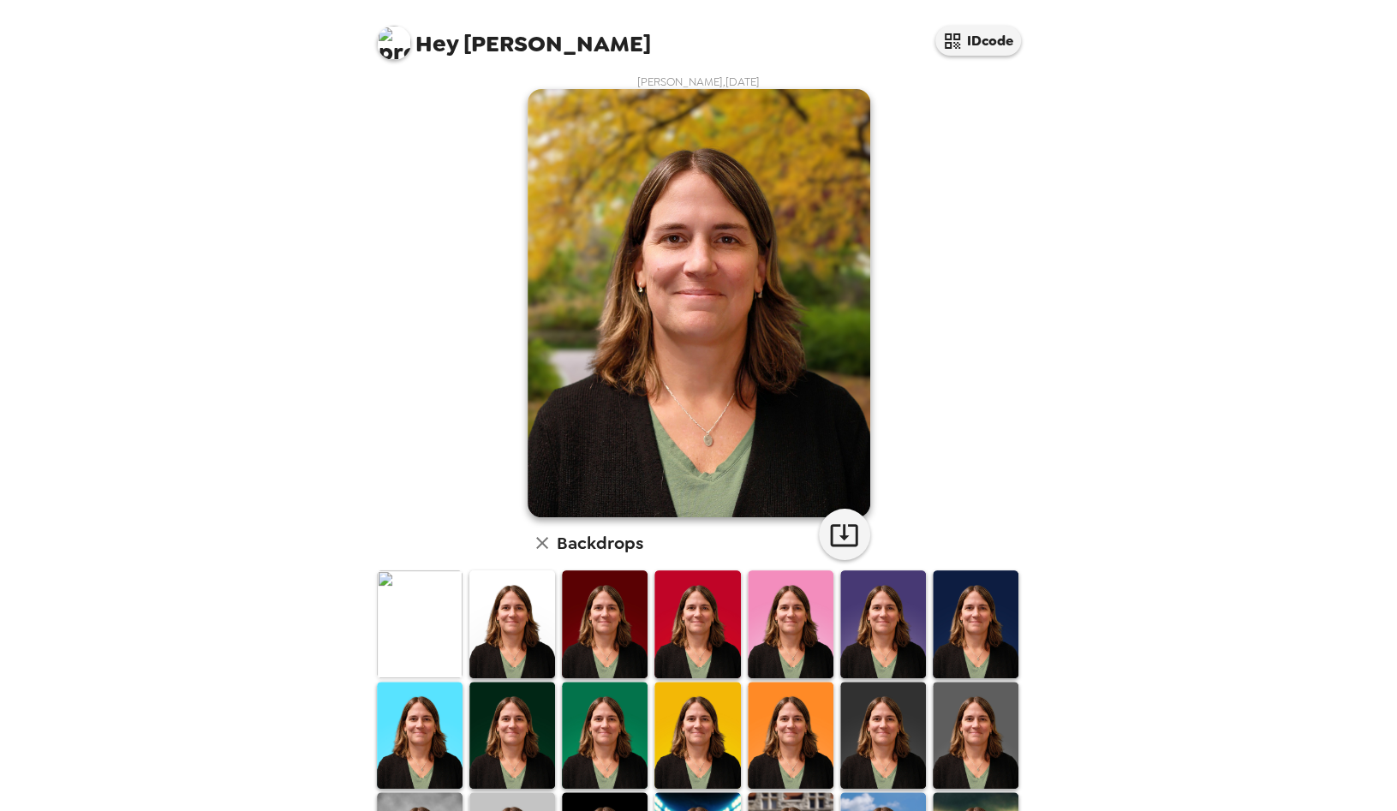
scroll to position [0, 0]
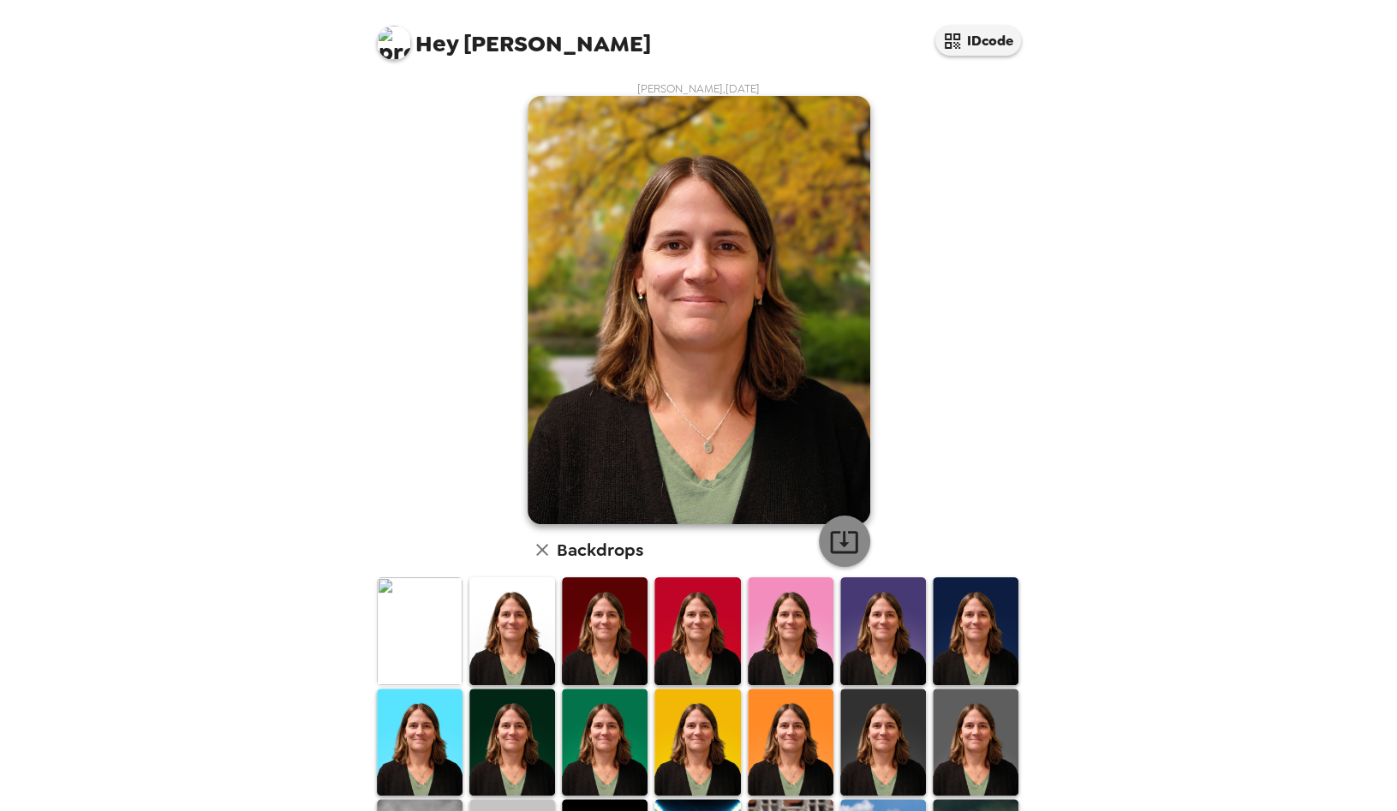
click at [853, 540] on button "button" at bounding box center [844, 541] width 51 height 51
